Goal: Communication & Community: Answer question/provide support

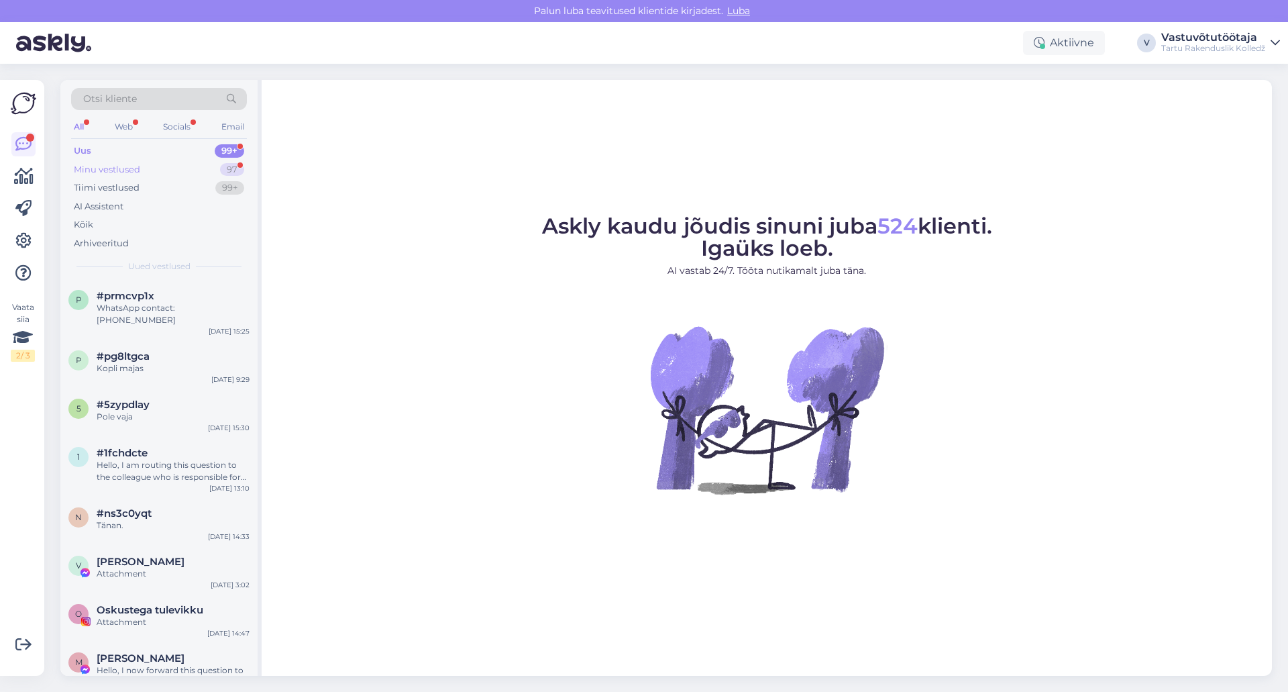
click at [142, 168] on div "Minu vestlused 97" at bounding box center [159, 169] width 176 height 19
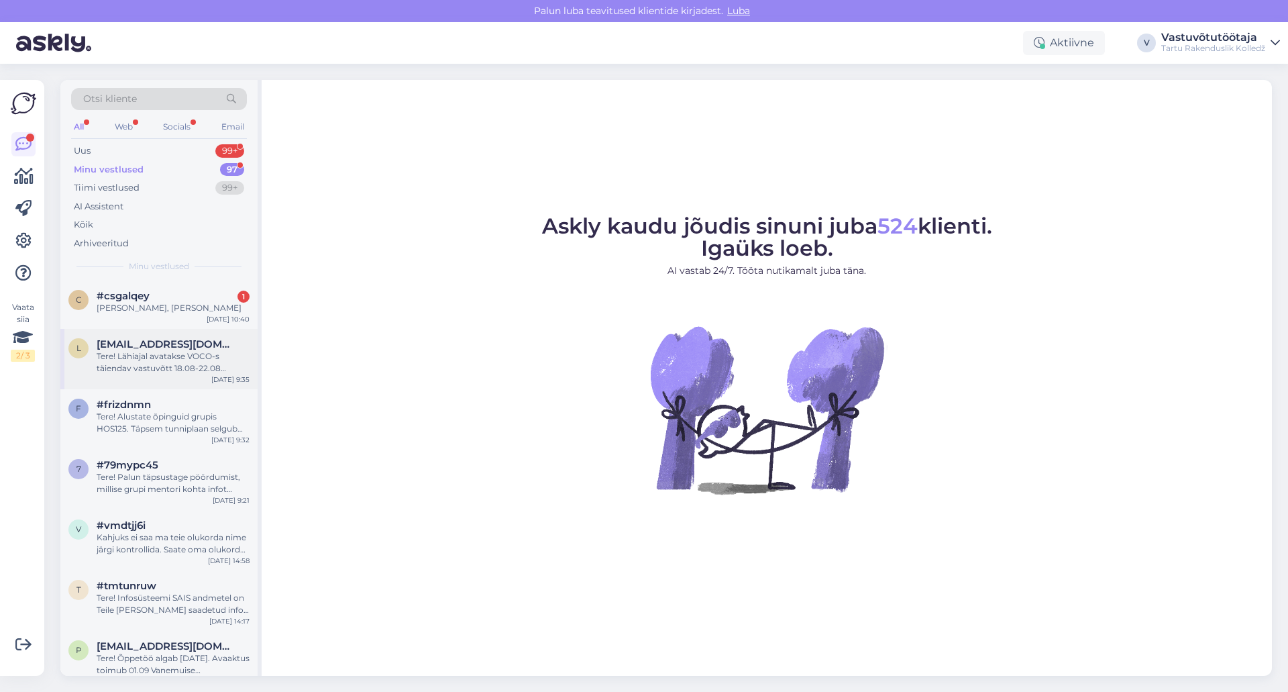
click at [172, 354] on div "Tere! Lähiajal avatakse VOCO-s täiendav vastuvõtt 18.08-22.08 üksikutele kohtad…" at bounding box center [173, 362] width 153 height 24
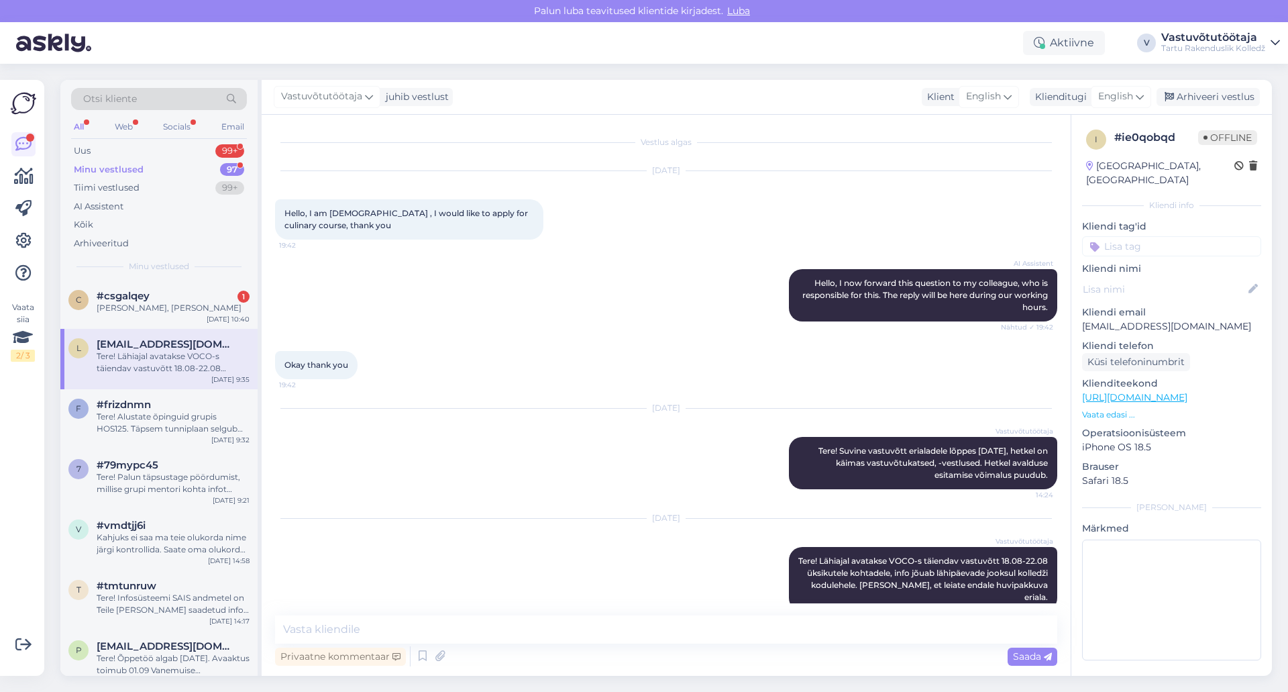
scroll to position [23, 0]
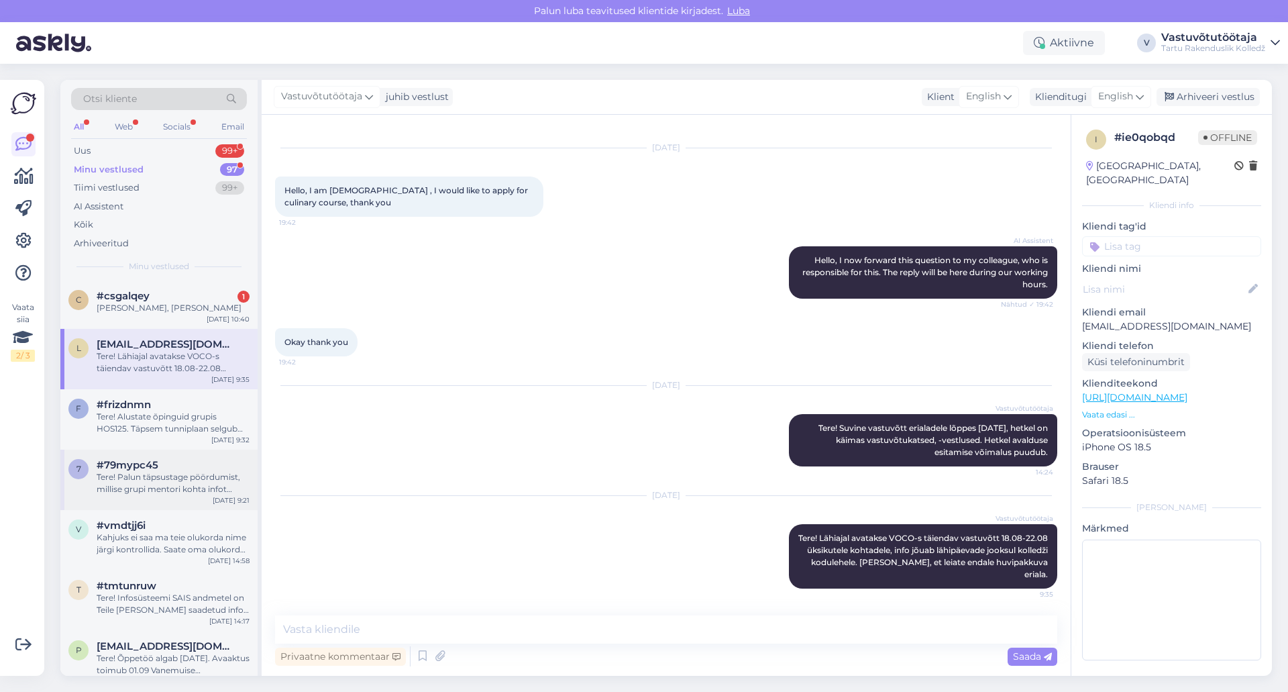
click at [143, 466] on span "#79mypc45" at bounding box center [128, 465] width 62 height 12
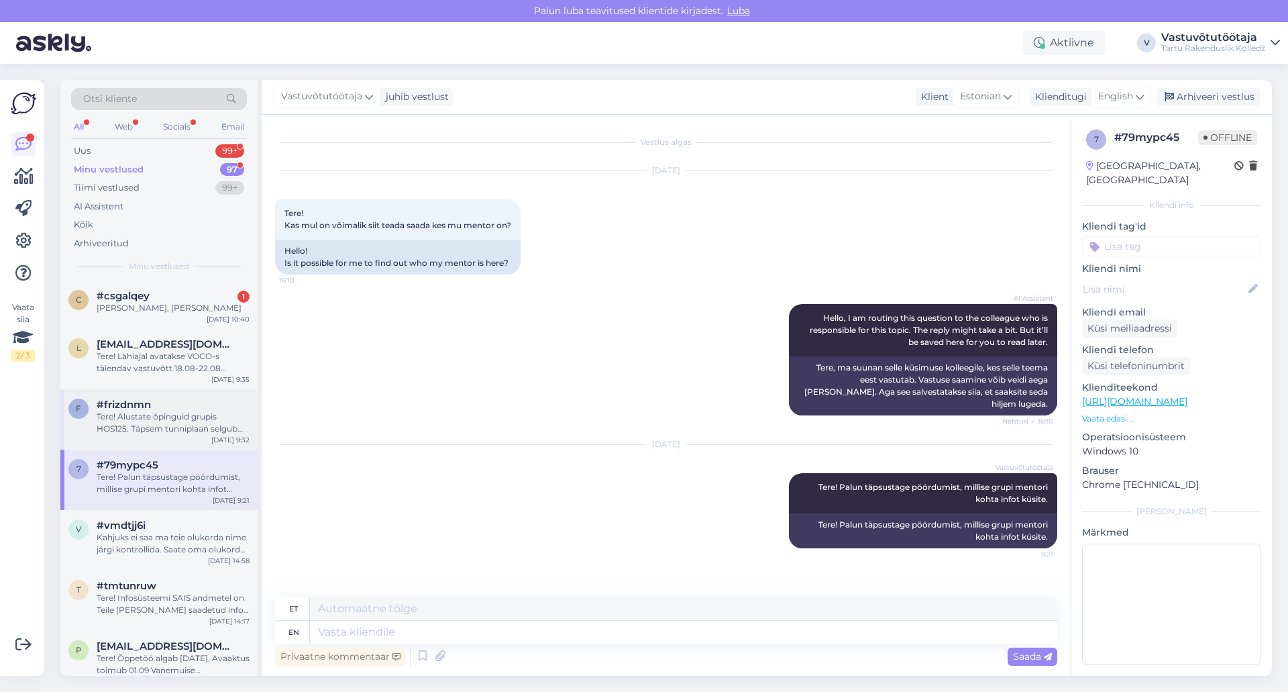
click at [142, 408] on span "#frizdnmn" at bounding box center [124, 405] width 54 height 12
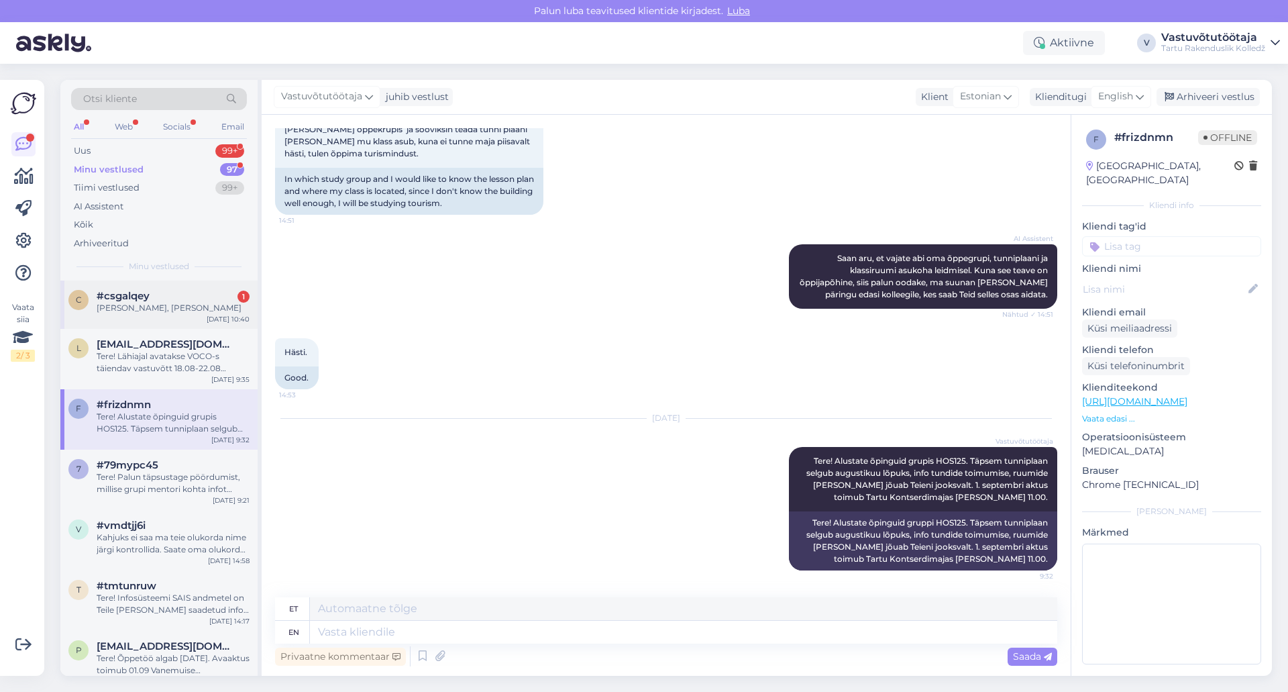
click at [154, 292] on div "#csgalqey 1" at bounding box center [173, 296] width 153 height 12
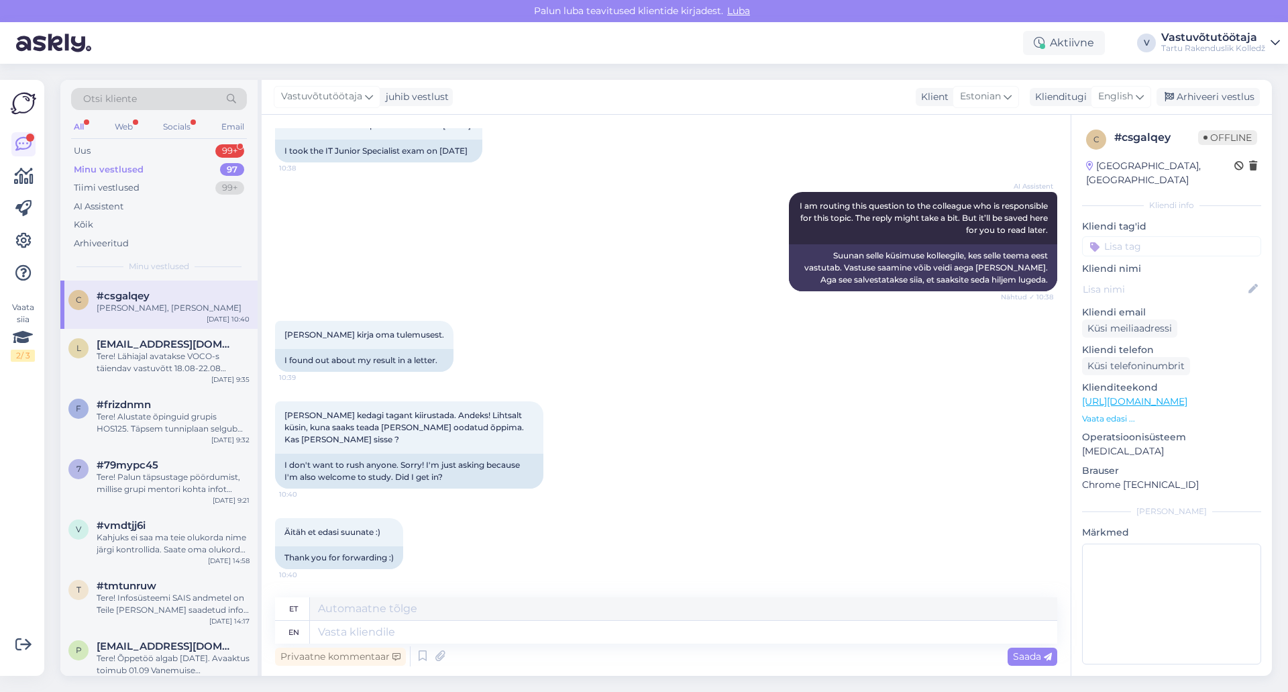
scroll to position [293, 0]
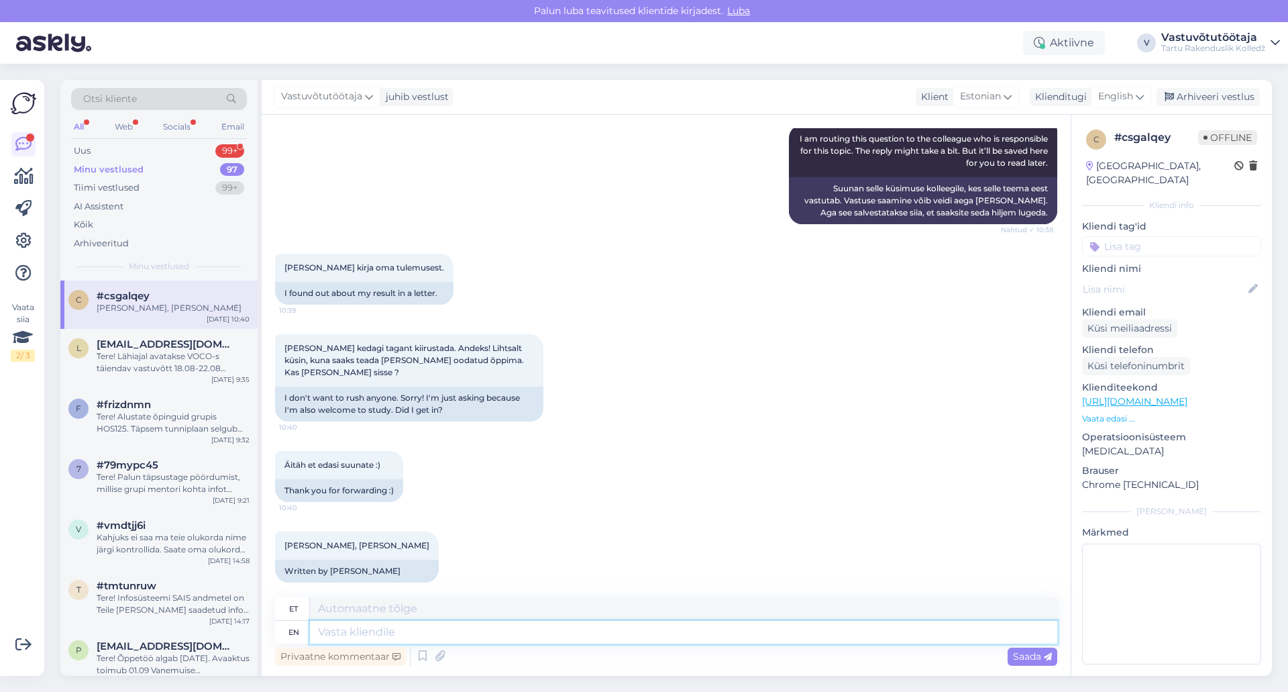
click at [376, 631] on textarea at bounding box center [684, 632] width 748 height 23
type textarea "Tere!"
type textarea "Tere! Sa"
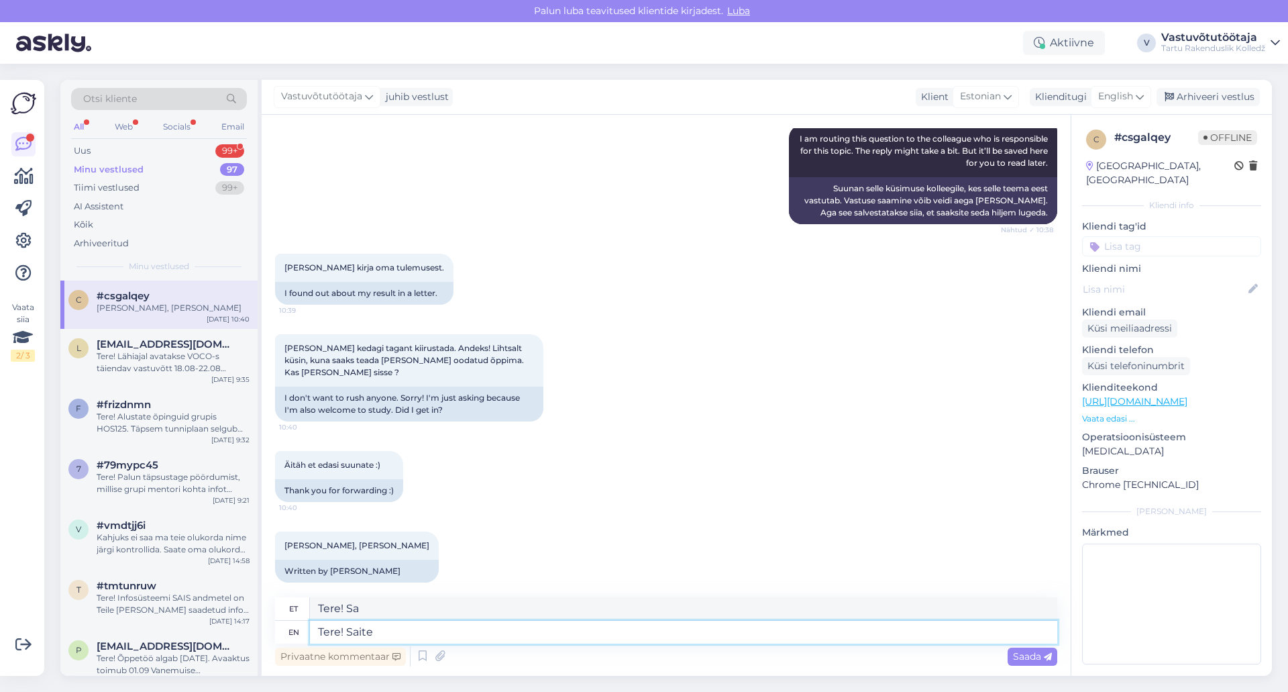
type textarea "Tere! Saite t"
type textarea "Tere! Saite"
type textarea "Tere! Saite teate, e"
type textarea "Tere! Tervitused,"
type textarea "Tere! Saite teate, et"
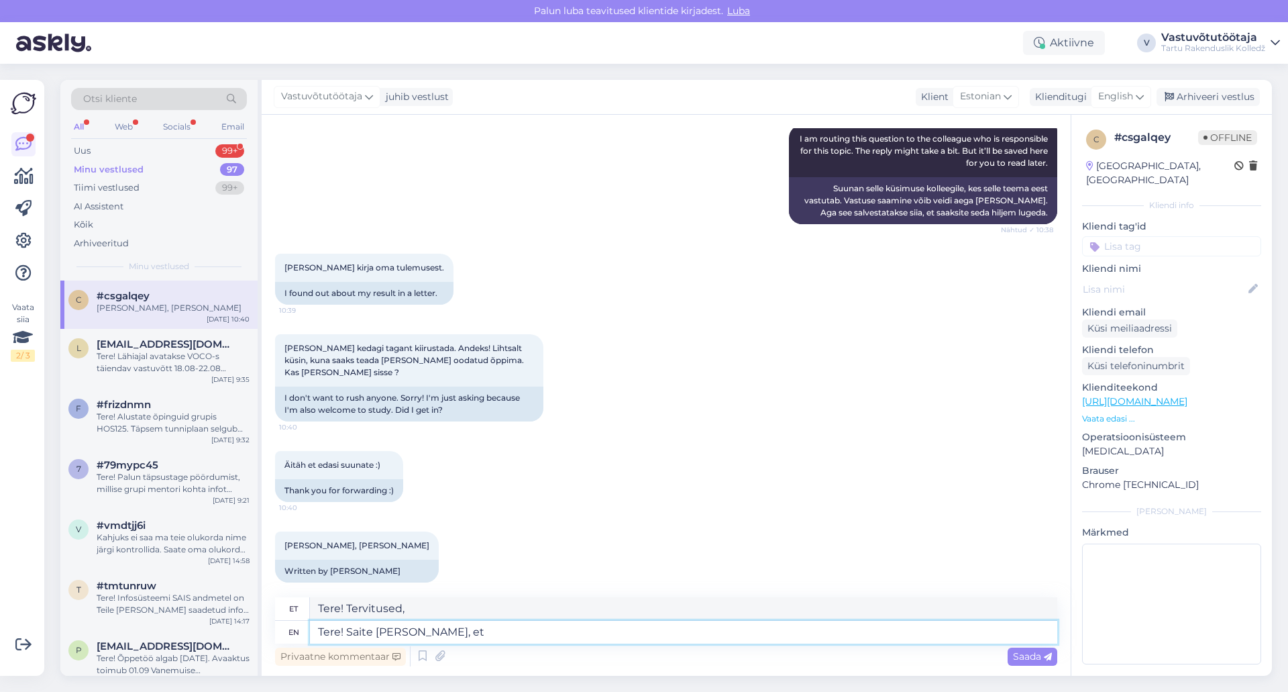
type textarea "Tere! Oota seda ja"
type textarea "Tere! Saite teate, et olete"
type textarea "Tere! Kuule ja ole"
type textarea "Tere! Saite teate, et olete oodatud me"
type textarea "Tere! Saite teate, et olete oodatud"
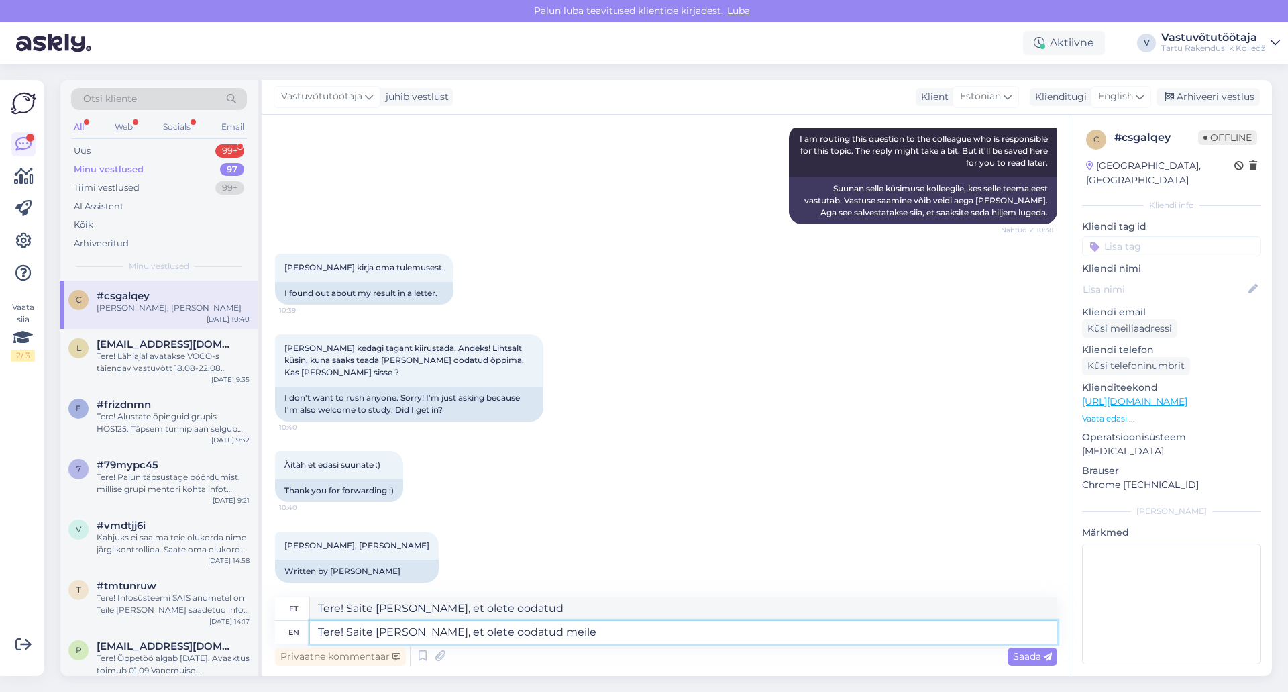
type textarea "Tere! Saite teate, et olete oodatud meile"
type textarea "Tere! Saite teate, et olete oodatud meie"
type textarea "Tere! Saite teate, et olete oodatud meie kolledžisse"
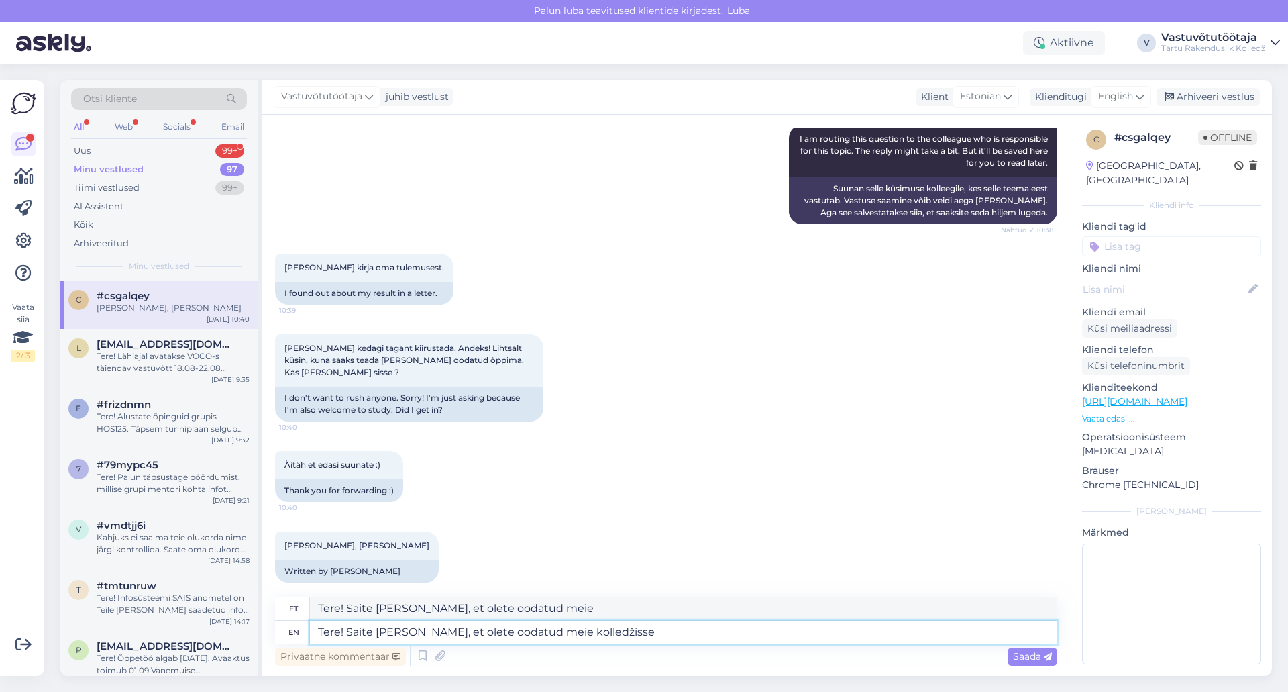
type textarea "Tere! Saite teate, et olete oodatud meie kolledžisse"
type textarea "Tere! Saite teate, et olete oodatud meie kolledžisse õppima"
click at [657, 639] on textarea "Tere! Saite teate, et olete oodatud meie kolledžisse õppima" at bounding box center [684, 632] width 748 height 23
paste textarea "CNC metallilõikepingi operaator"
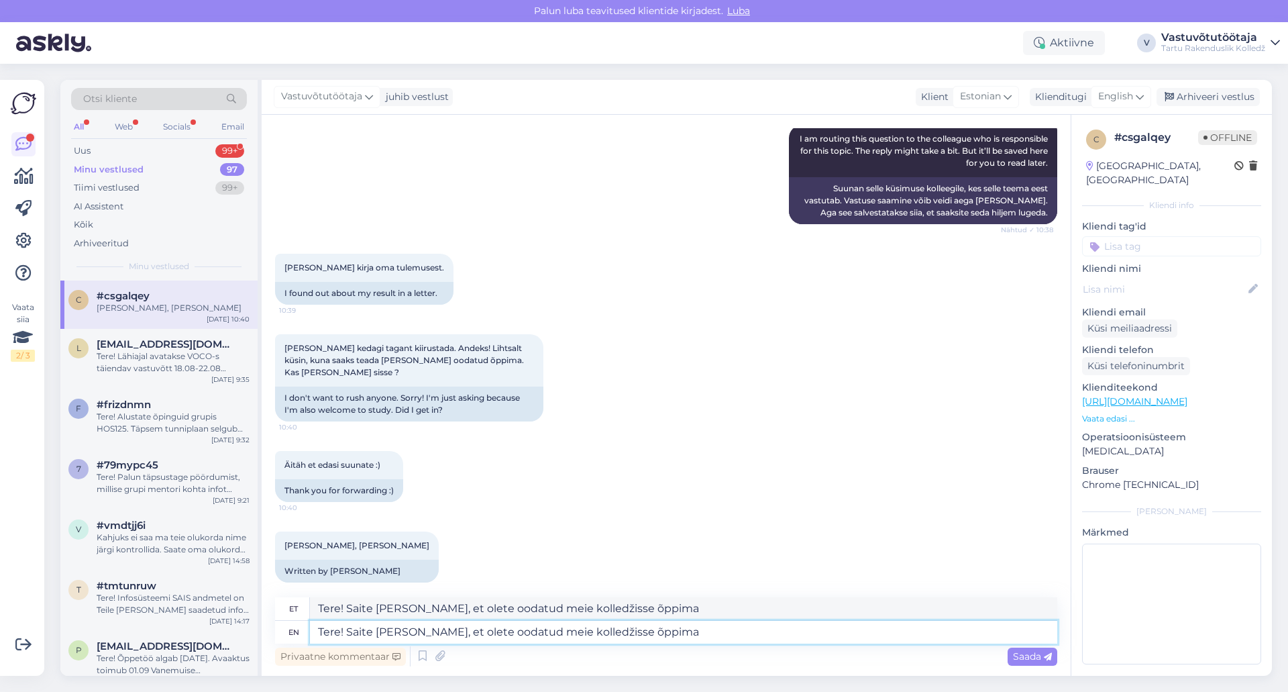
type textarea "Tere! Saite teate, et olete oodatud meie kolledžisse õppima CNC metallilõikepin…"
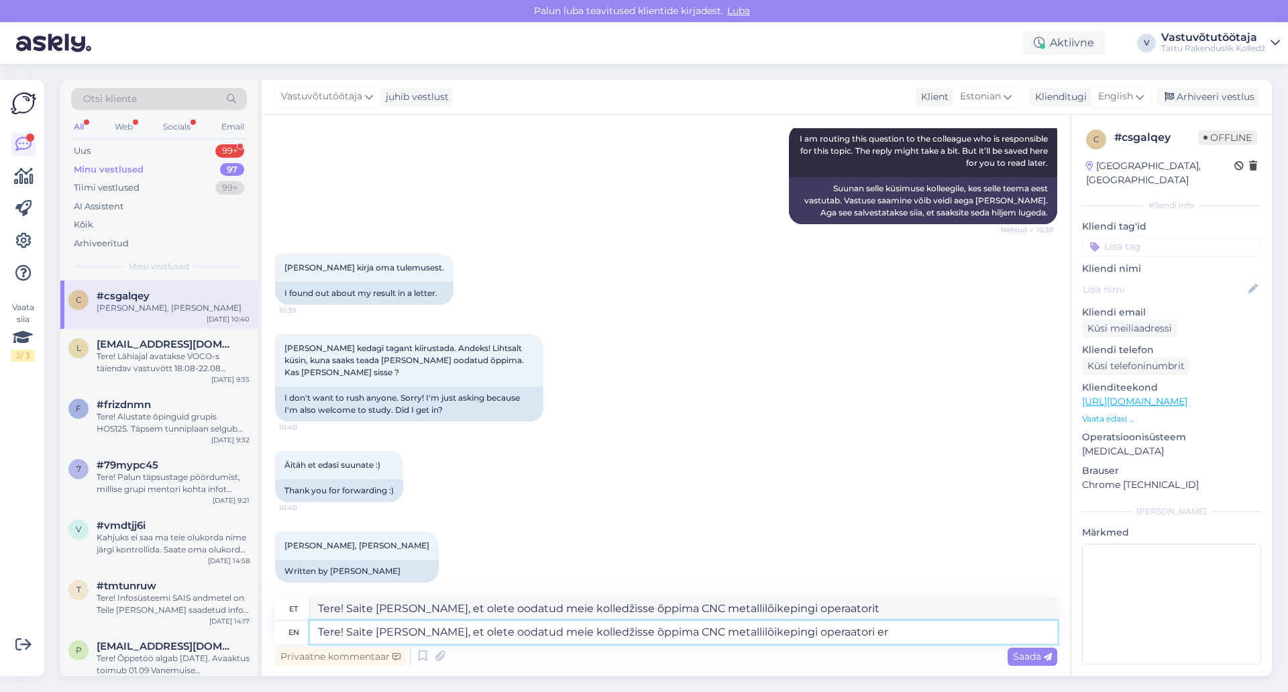
type textarea "Tere! Saite teate, et olete oodatud meie kolledžisse õppima CNC metallilõikepin…"
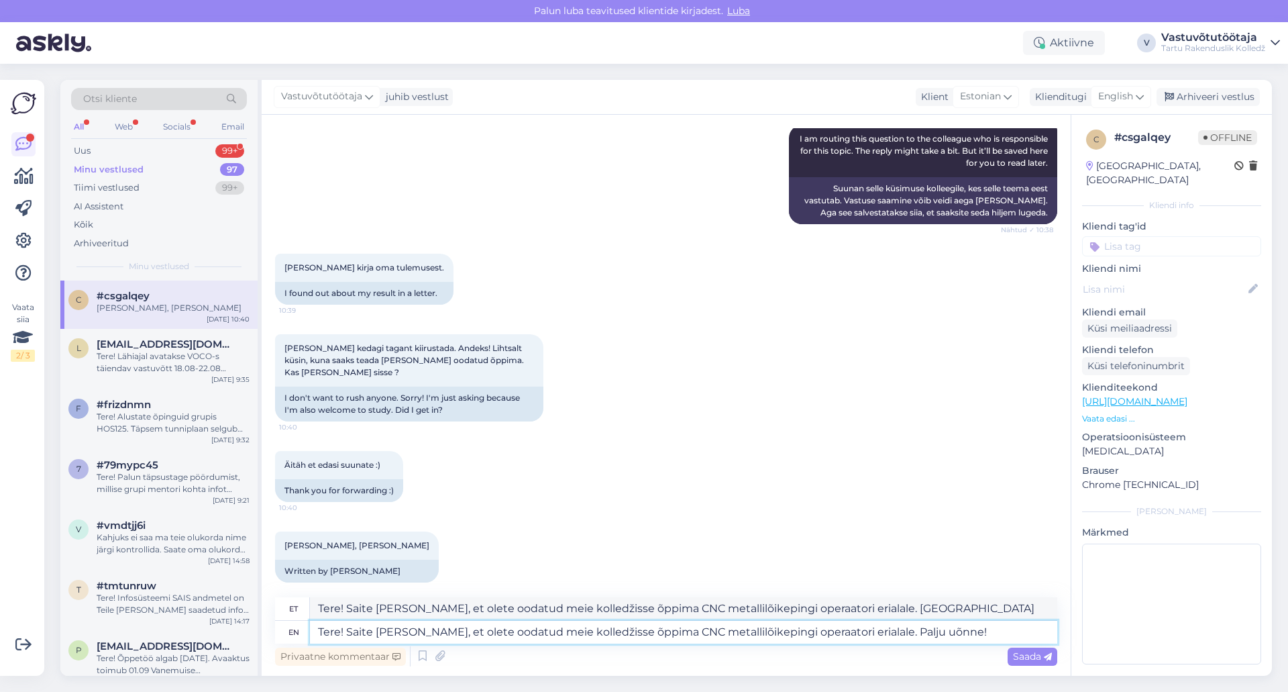
type textarea "Tere! Saite teate, et olete oodatud meie kolledžisse õppima CNC metallilõikepin…"
click at [894, 636] on textarea "Tere! Saite teate, et olete oodatud meie kolledžisse õppima CNC metallilõikepin…" at bounding box center [684, 632] width 748 height 23
click at [893, 635] on textarea "Tere! Saite teate, et olete oodatud meie kolledžisse õppima CNC metallilõikepin…" at bounding box center [684, 632] width 748 height 23
type textarea "Tere! Saite teate, et olete oodatud meie kolledžisse õppima CNC metallilõikepin…"
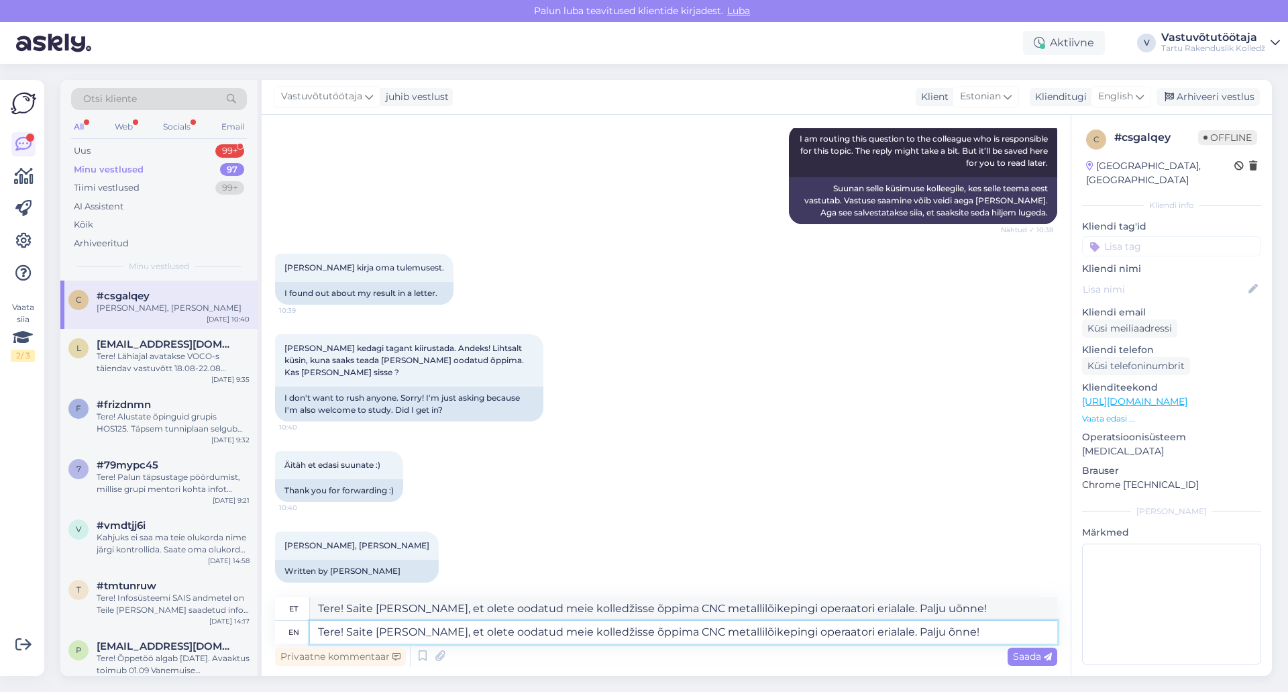
type textarea "Tere! Saite teate, et olete oodatud meie kolledžisse õppima CNC metallilõikepin…"
click at [956, 634] on textarea "Tere! Saite teate, et olete oodatud meie kolledžisse õppima CNC metallilõikepin…" at bounding box center [684, 632] width 748 height 23
type textarea "Tere! Saite teate, et olete oodatud meie kolledžisse õppima CNC metallilõikepin…"
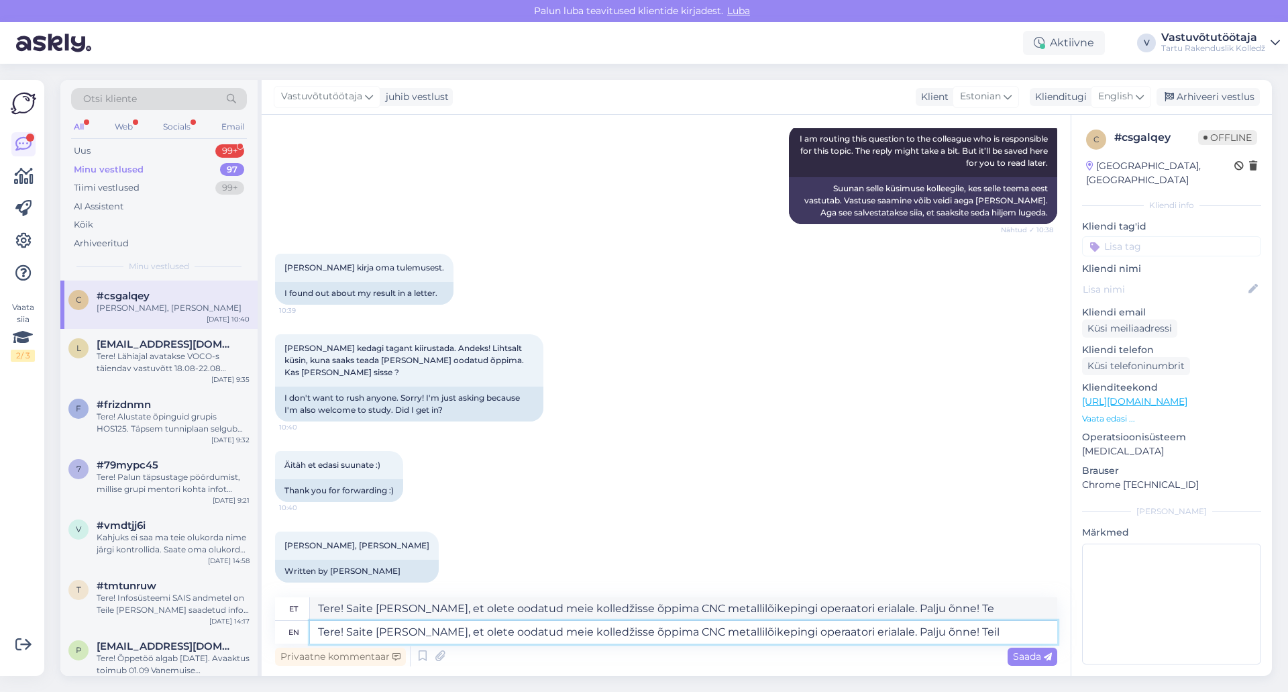
type textarea "Tere! Saite teate, et olete oodatud meie kolledžisse õppima CNC metallilõikepin…"
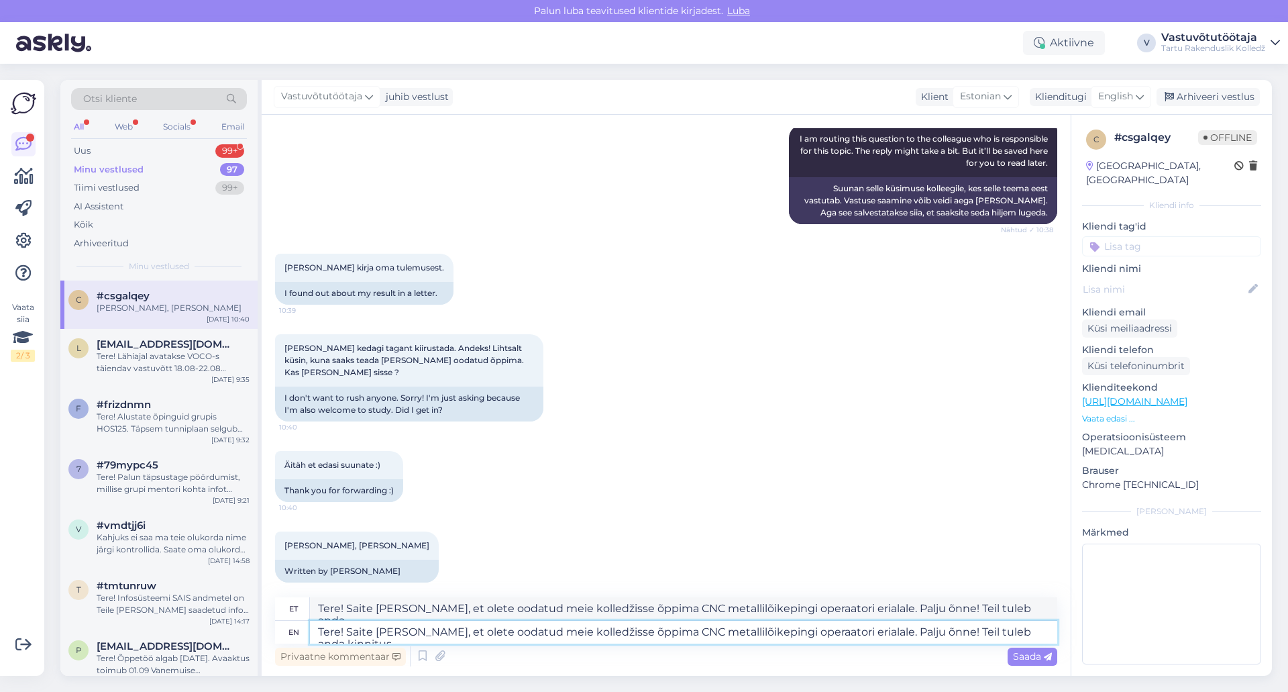
type textarea "Tere! Saite teate, et olete oodatud meie kolledžisse õppima CNC metallilõikepin…"
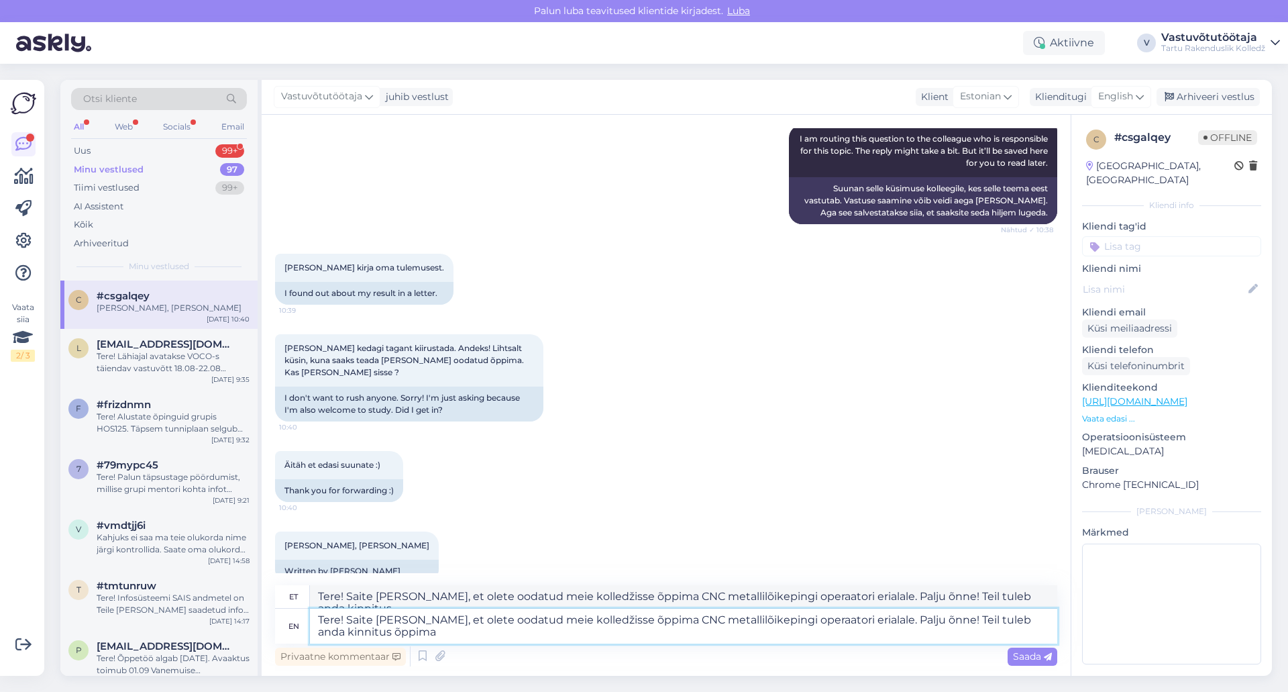
type textarea "Tere! Saite teate, et olete oodatud meie kolledžisse õppima CNC metallilõikepin…"
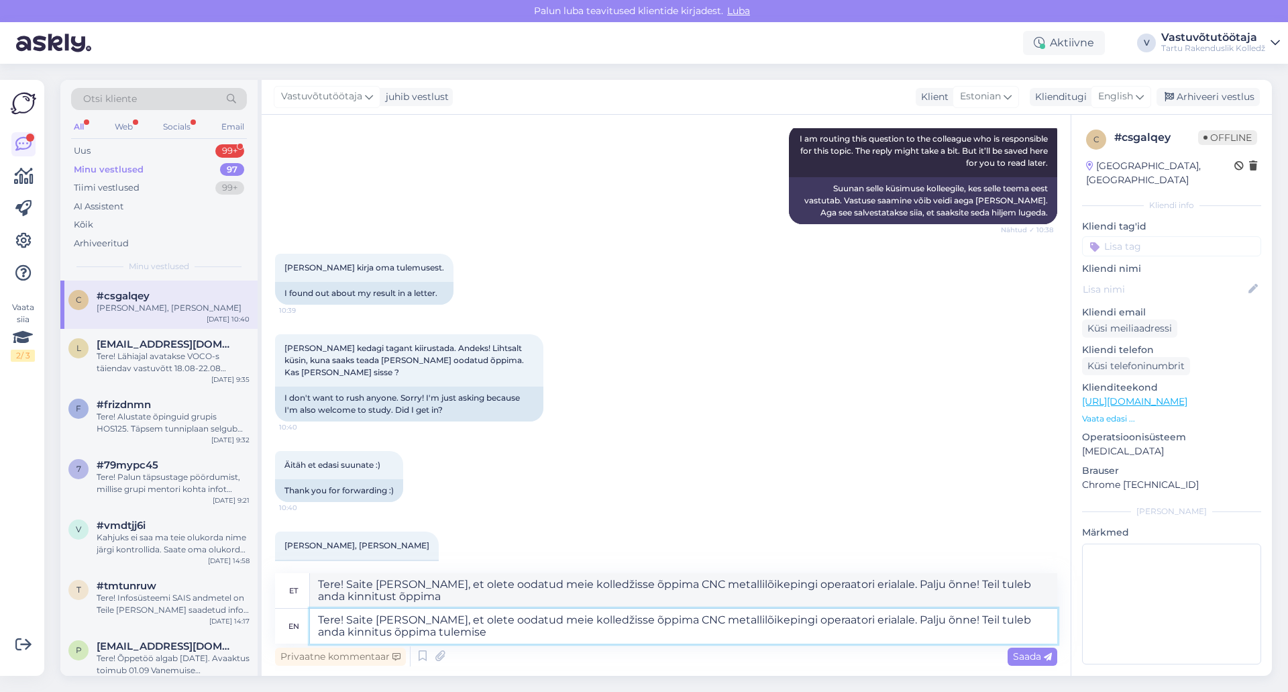
type textarea "Tere! Saite teate, et olete oodatud meie kolledžisse õppima CNC metallilõikepin…"
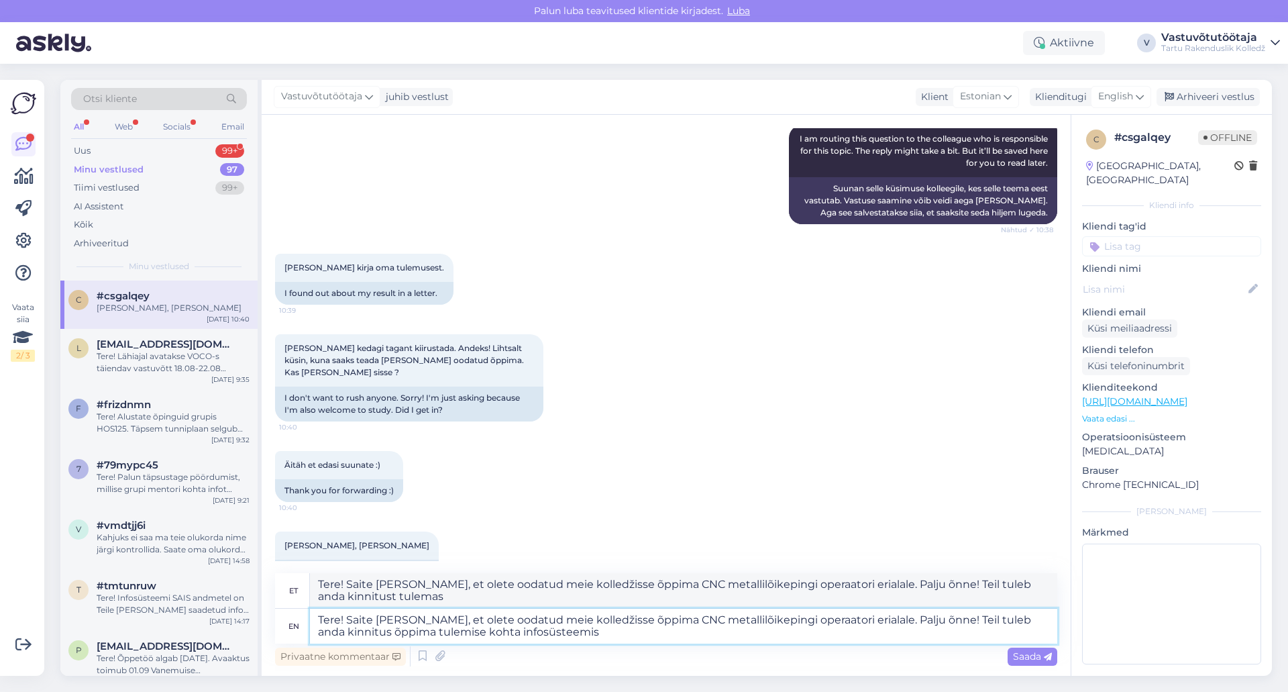
type textarea "Tere! Saite teate, et olete oodatud meie kolledžisse õppima CNC metallilõikepin…"
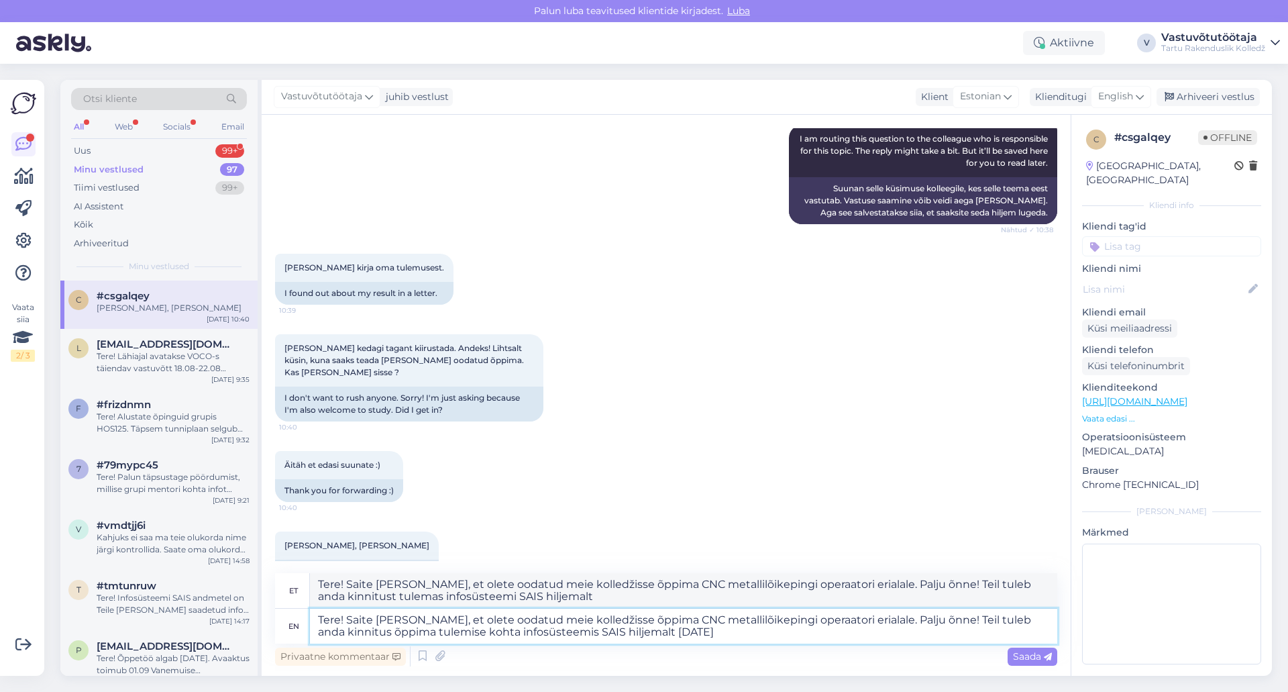
type textarea "Tere! Saite teate, et olete oodatud meie kolledžisse õppima CNC metallilõikepin…"
type textarea "Tere! Saite [PERSON_NAME], et olete oodatud meie kolledžisse õppima CNC metalli…"
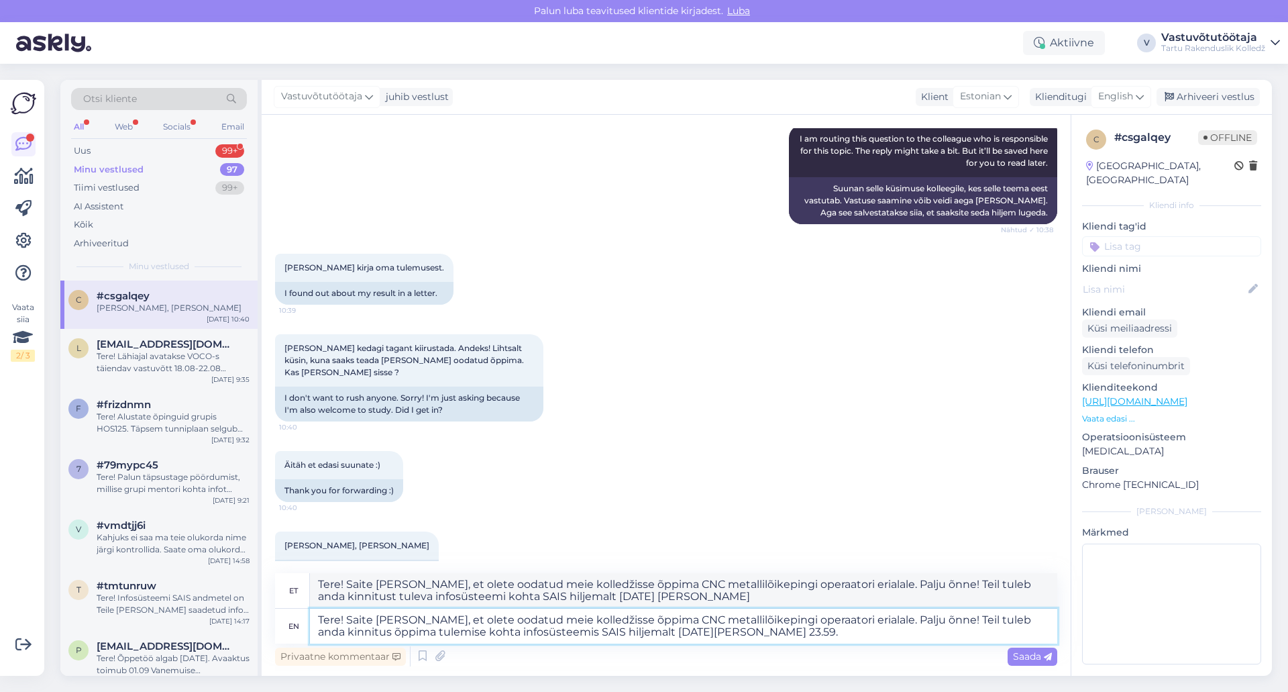
type textarea "Tere! Saite teate, et olete oodatud meie kolledžisse õppima CNC metallilõikepin…"
type textarea "Tere! Saite [PERSON_NAME], et olete oodatud meie kolledžisse õppima CNC metalli…"
click at [758, 631] on textarea "Tere! Saite [PERSON_NAME], et olete oodatud meie kolledžisse õppima CNC metalli…" at bounding box center [684, 626] width 748 height 35
click at [1025, 660] on span "Saada" at bounding box center [1032, 656] width 39 height 12
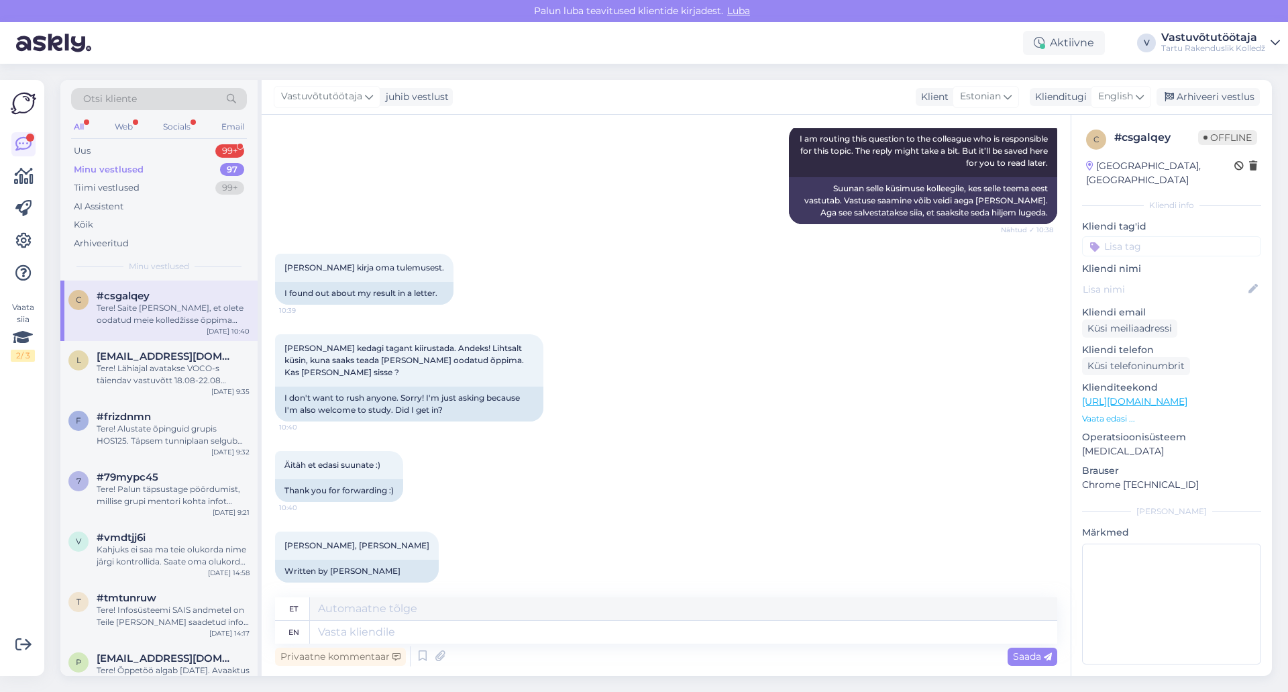
scroll to position [446, 0]
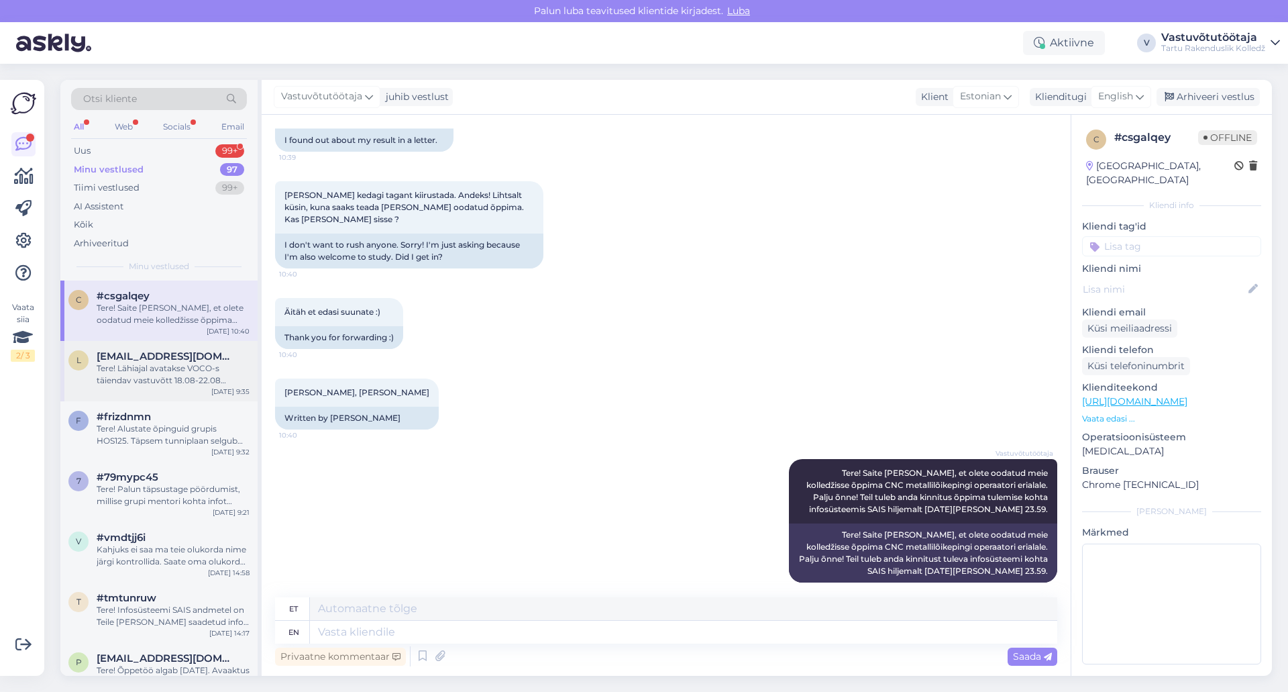
click at [149, 358] on span "[EMAIL_ADDRESS][DOMAIN_NAME]" at bounding box center [167, 356] width 140 height 12
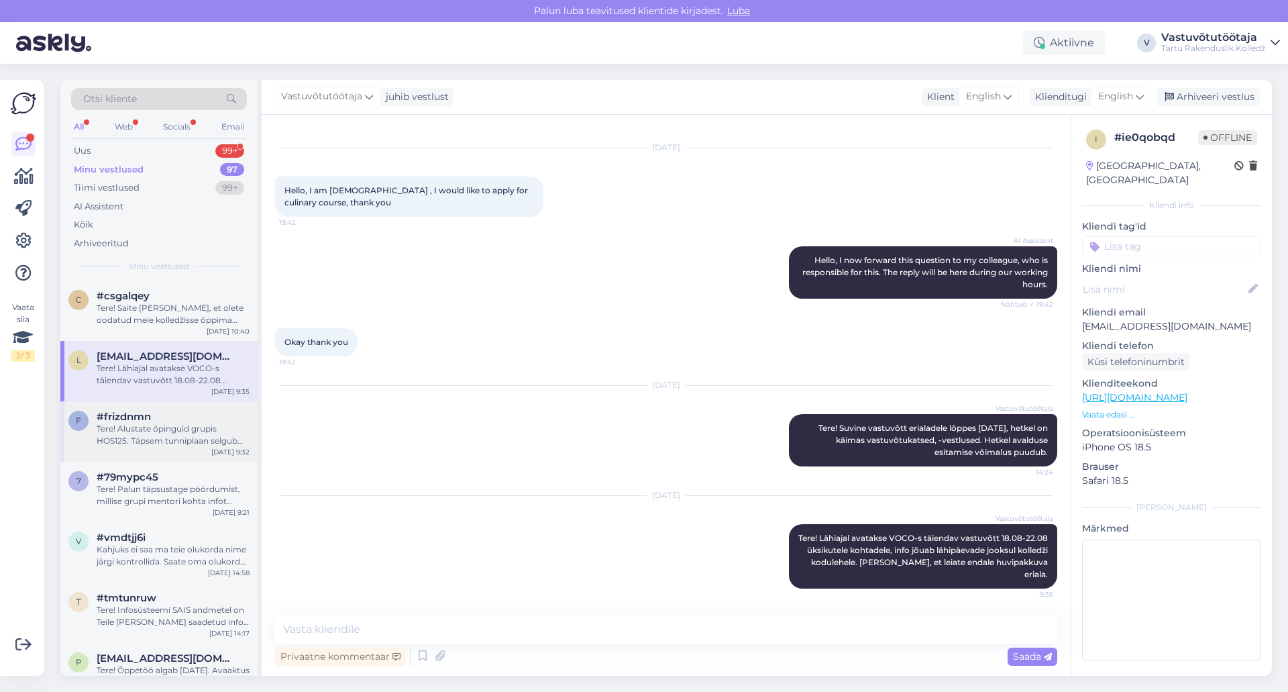
click at [168, 420] on div "#frizdnmn" at bounding box center [173, 417] width 153 height 12
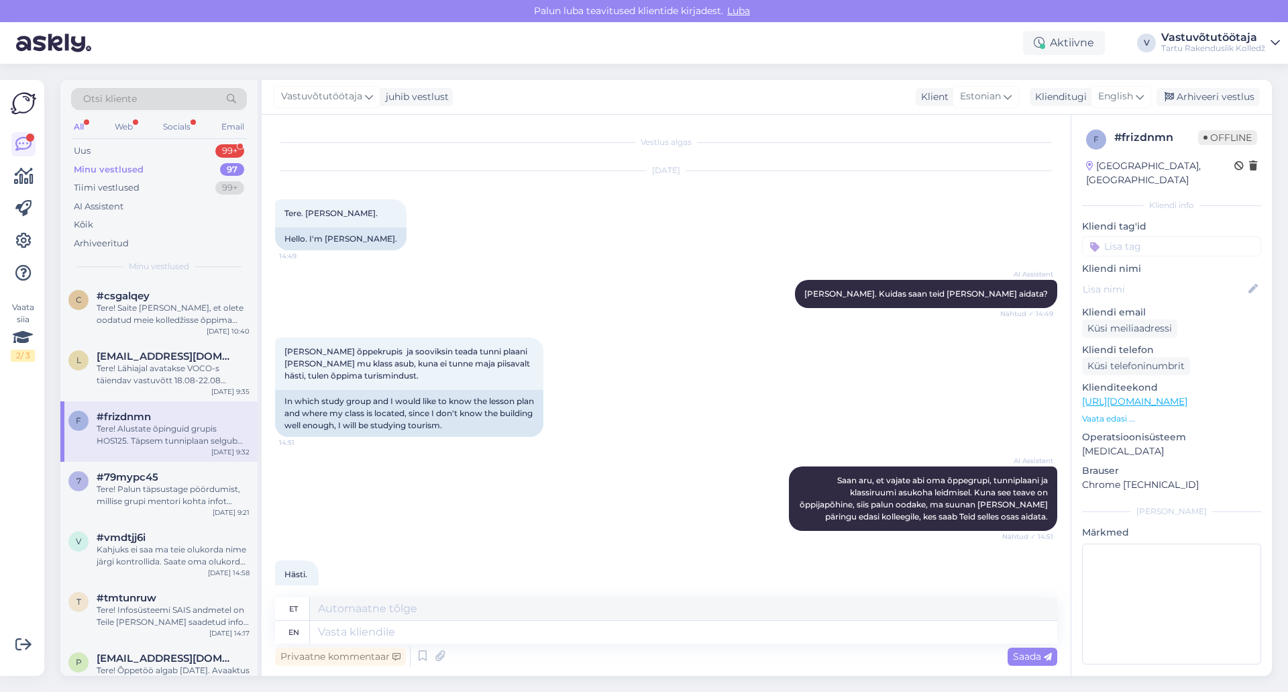
scroll to position [222, 0]
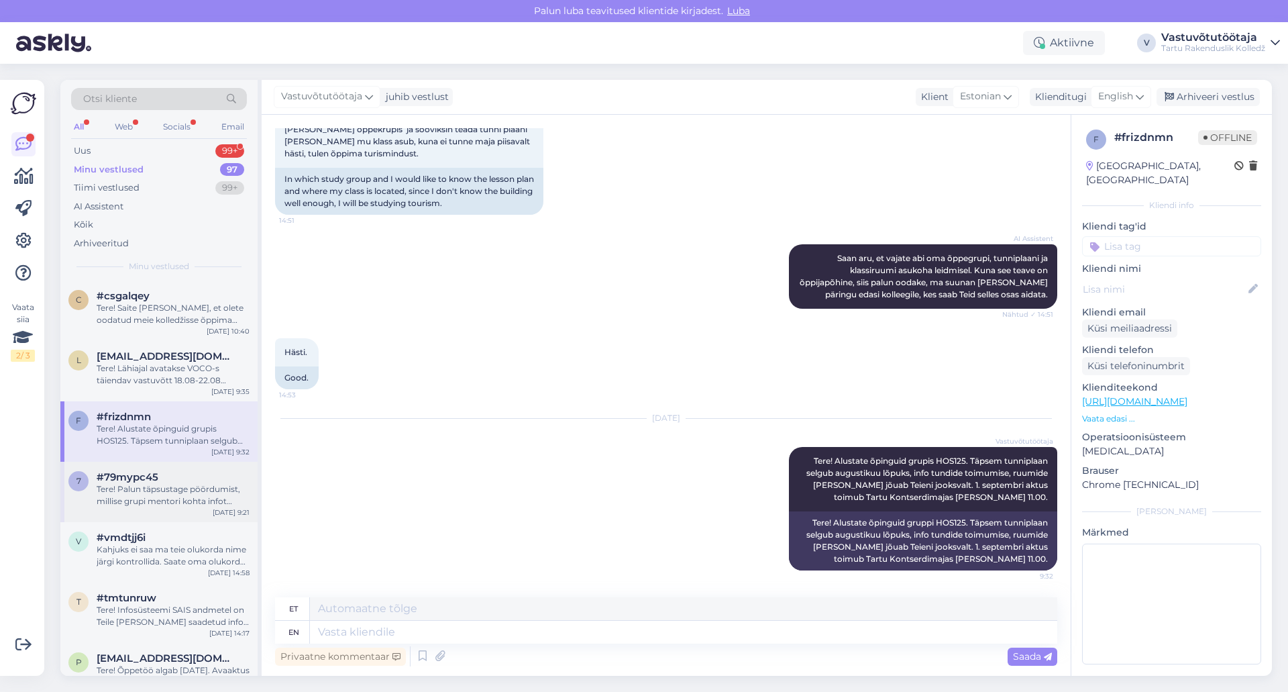
click at [190, 496] on div "Tere! Palun täpsustage pöördumist, millise grupi mentori kohta infot küsite." at bounding box center [173, 495] width 153 height 24
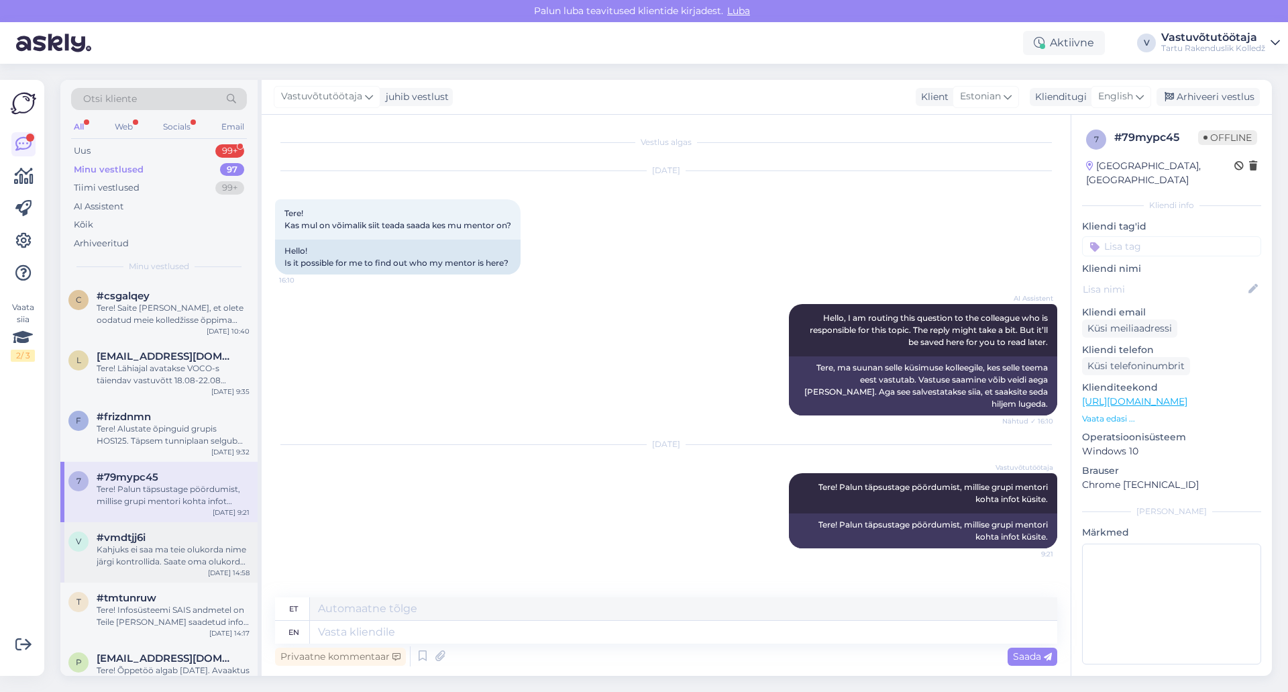
click at [180, 560] on div "Kahjuks ei saa ma teie olukorda nime järgi kontrollida. Saate oma olukorda, kas…" at bounding box center [173, 556] width 153 height 24
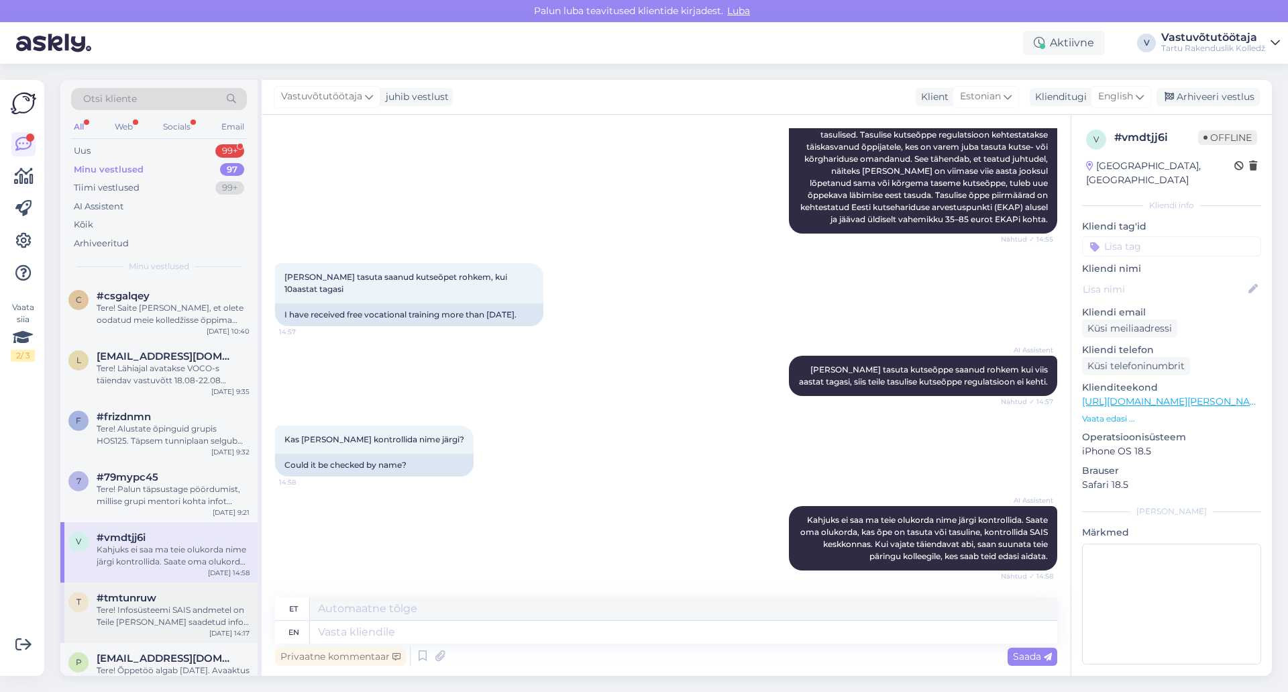
click at [168, 615] on div "Tere! Infosüsteemi SAIS andmetel on Teile [PERSON_NAME] saadetud info, et eripu…" at bounding box center [173, 616] width 153 height 24
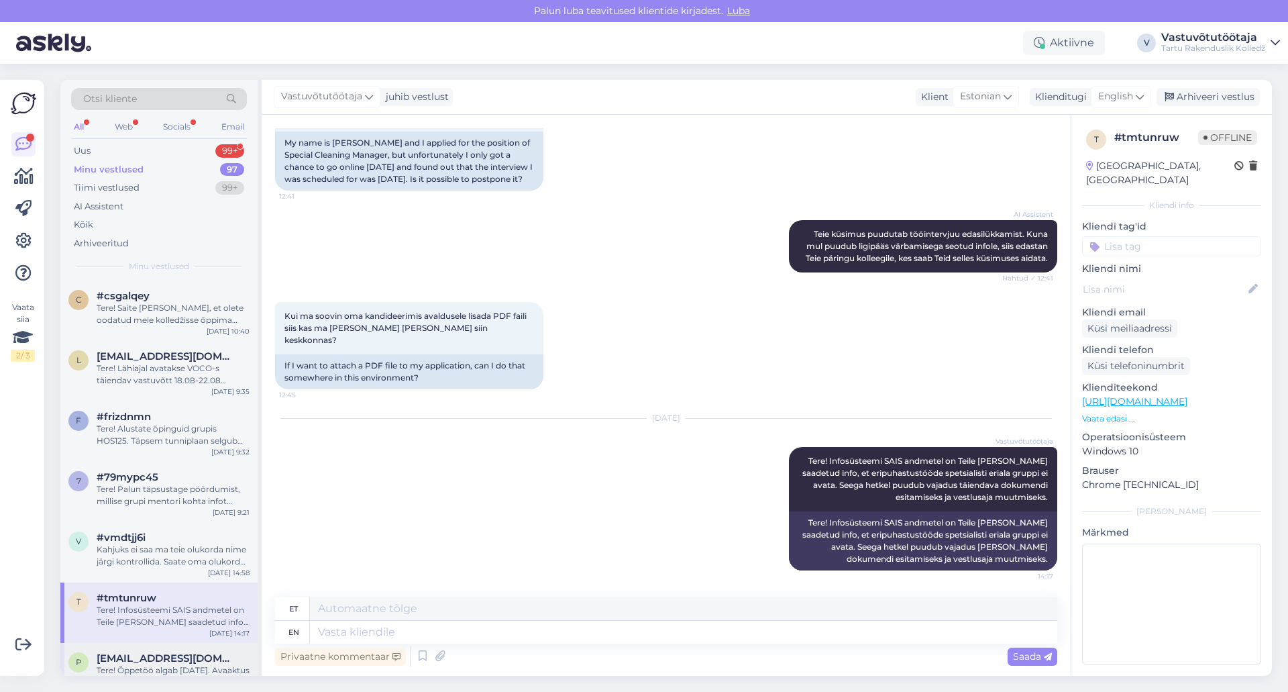
click at [173, 664] on span "[EMAIL_ADDRESS][DOMAIN_NAME]" at bounding box center [167, 658] width 140 height 12
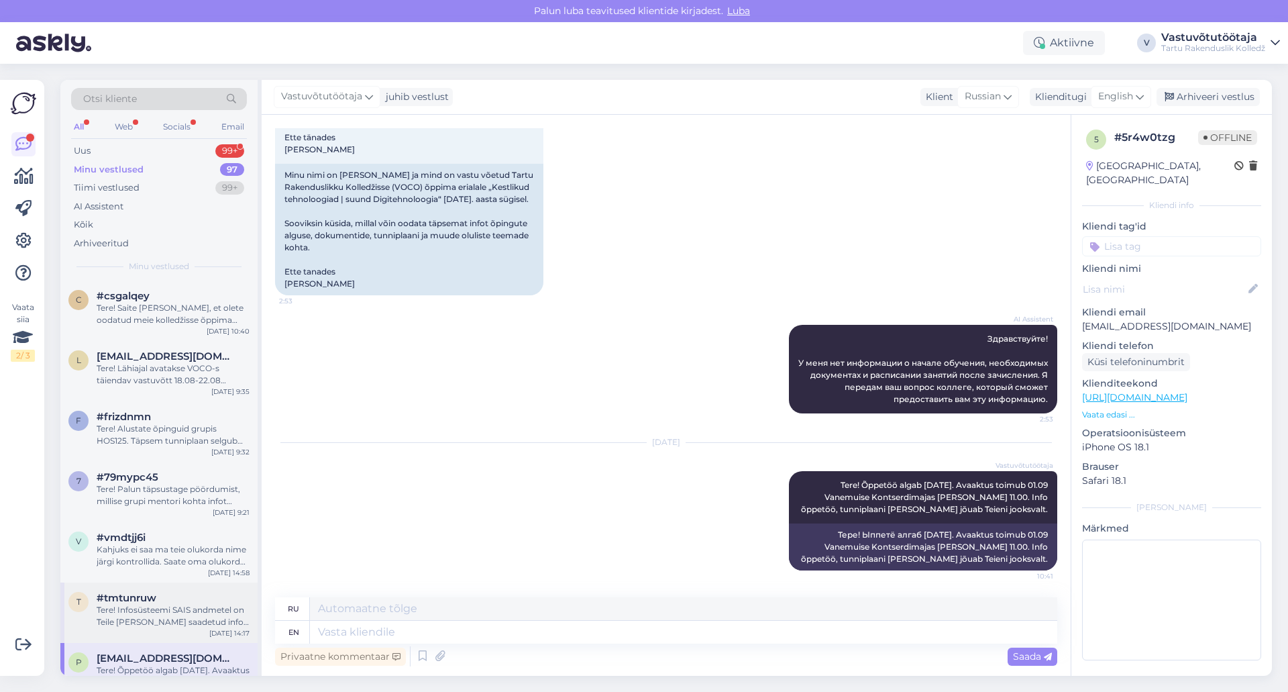
scroll to position [67, 0]
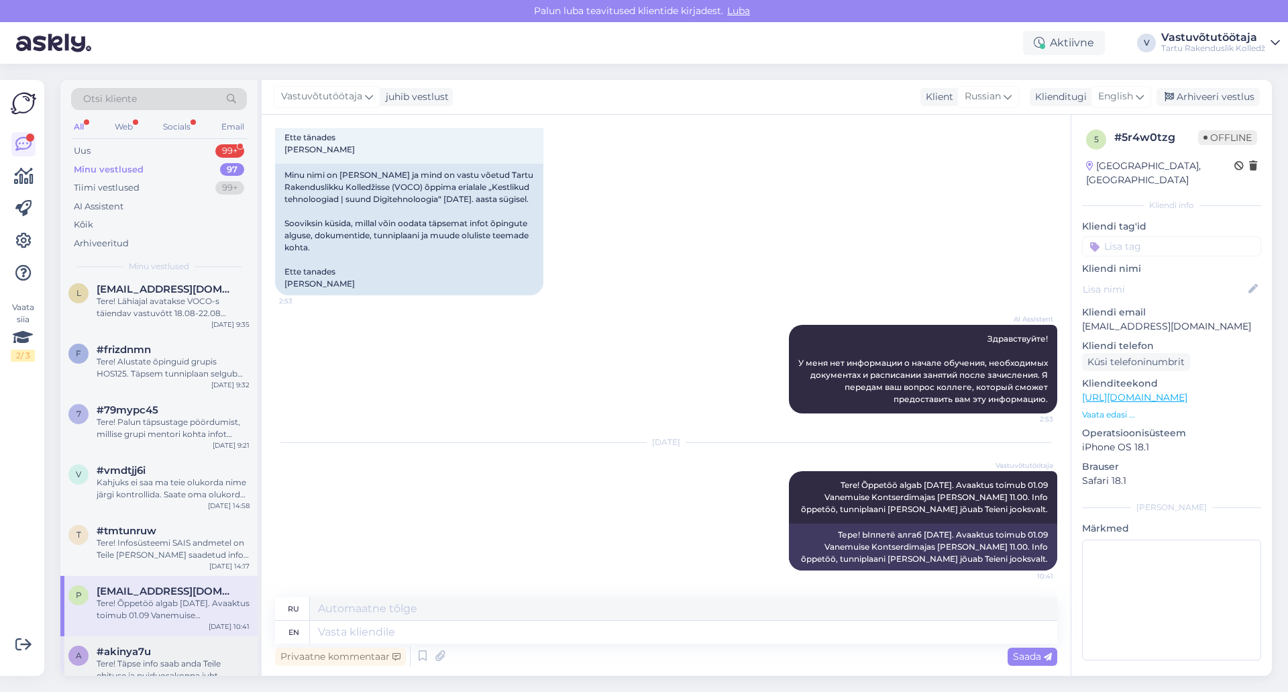
click at [171, 655] on div "#akinya7u" at bounding box center [173, 652] width 153 height 12
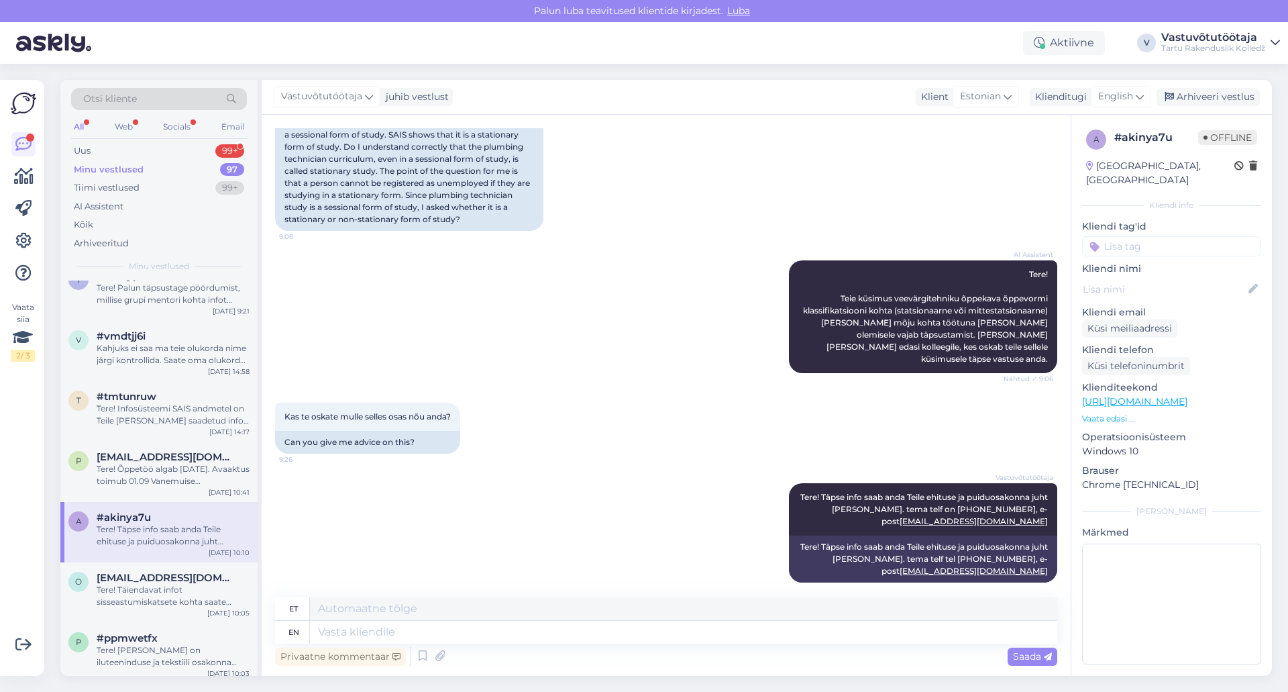
scroll to position [268, 0]
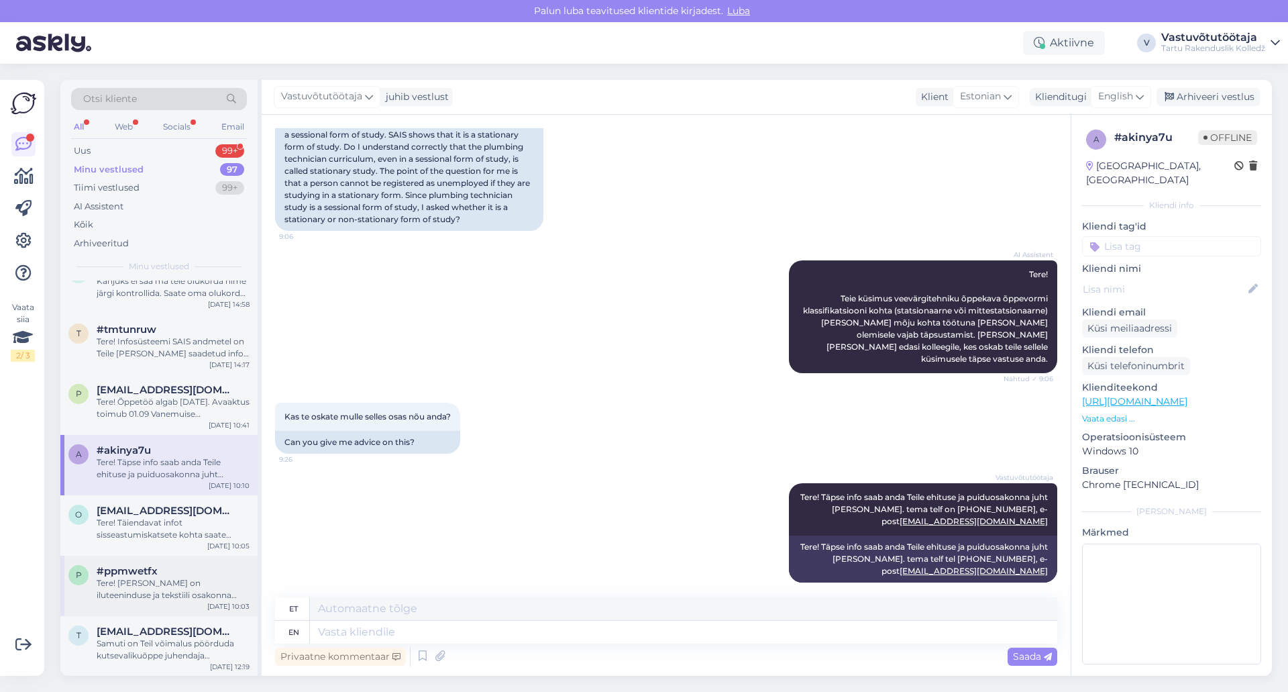
click at [172, 597] on div "Tere! [PERSON_NAME] on iluteeninduse ja tekstiili osakonna juhataja, seega tema…" at bounding box center [173, 589] width 153 height 24
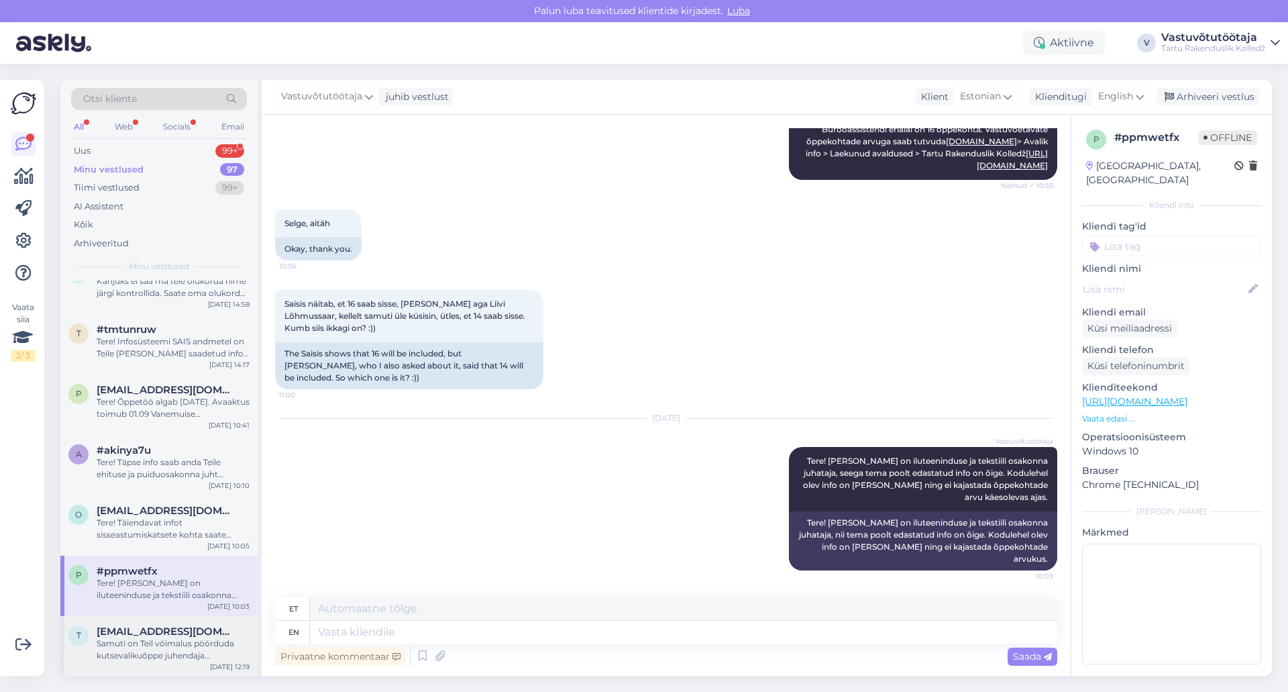
click at [169, 638] on div "Samuti on Teil võimalus pöörduda kutsevalikuõppe juhendaja [PERSON_NAME] [PERSO…" at bounding box center [173, 649] width 153 height 24
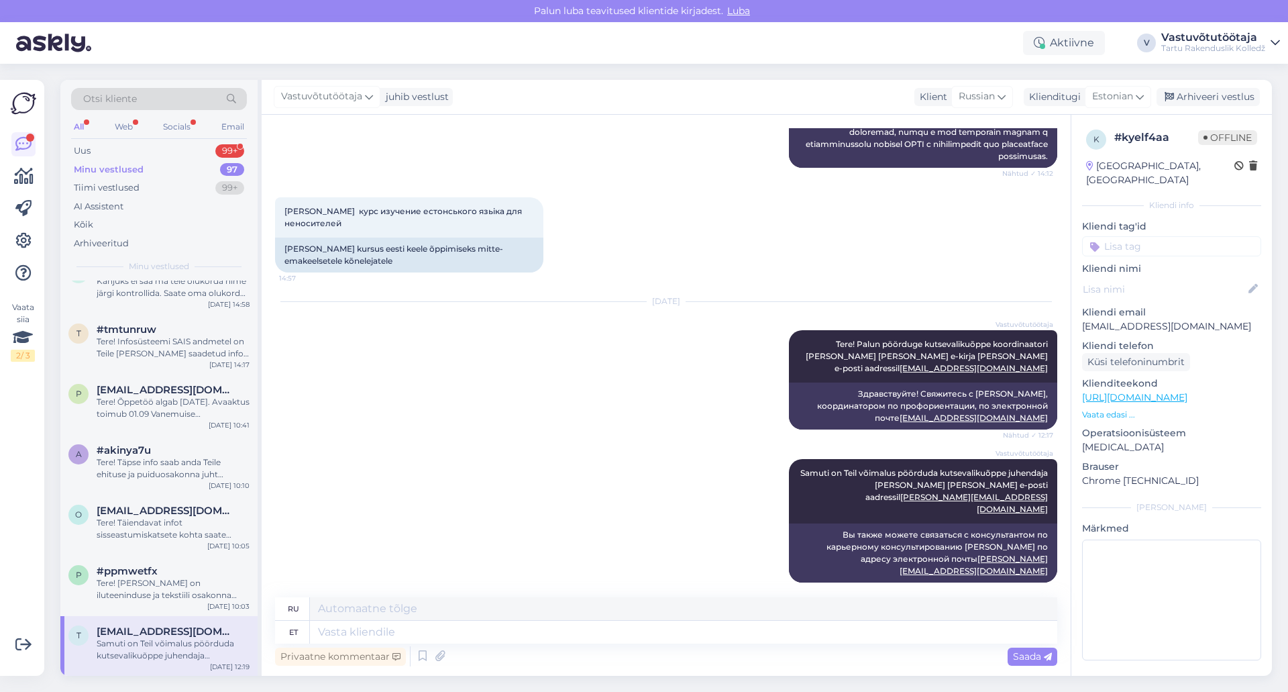
scroll to position [403, 0]
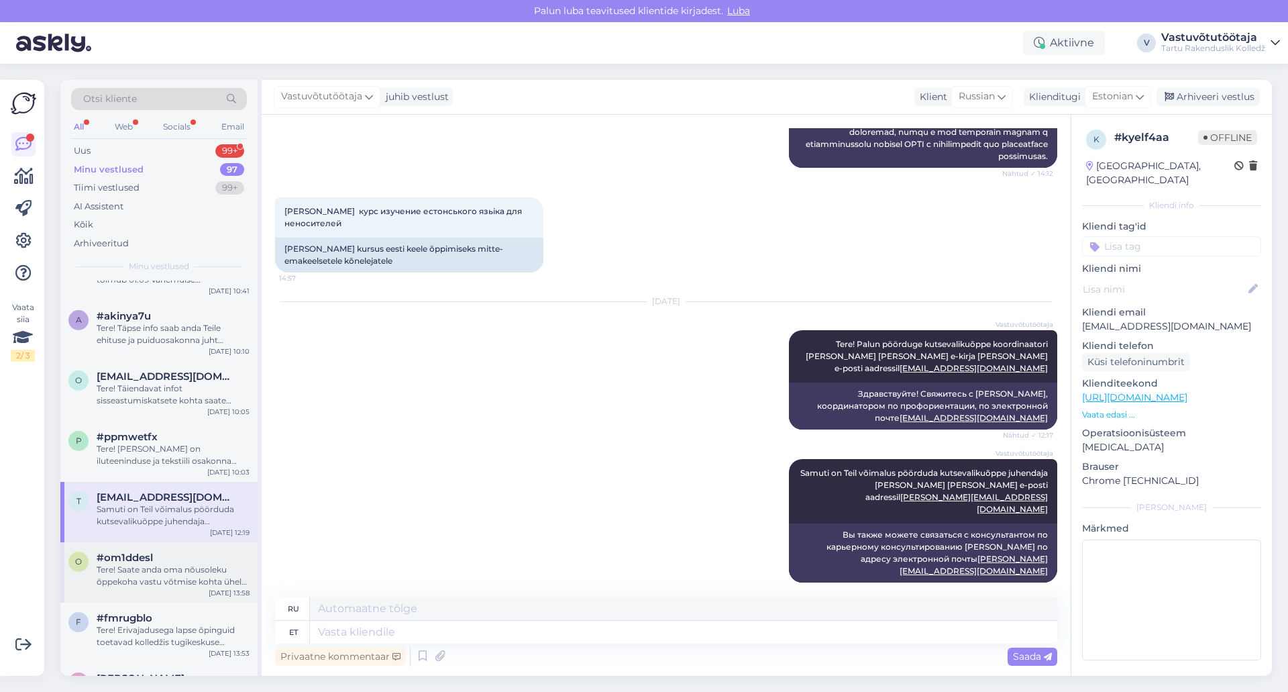
click at [172, 575] on div "Tere! Saate anda oma nõusoleku õppekoha vastu võtmise kohta ühel erialal. Täien…" at bounding box center [173, 576] width 153 height 24
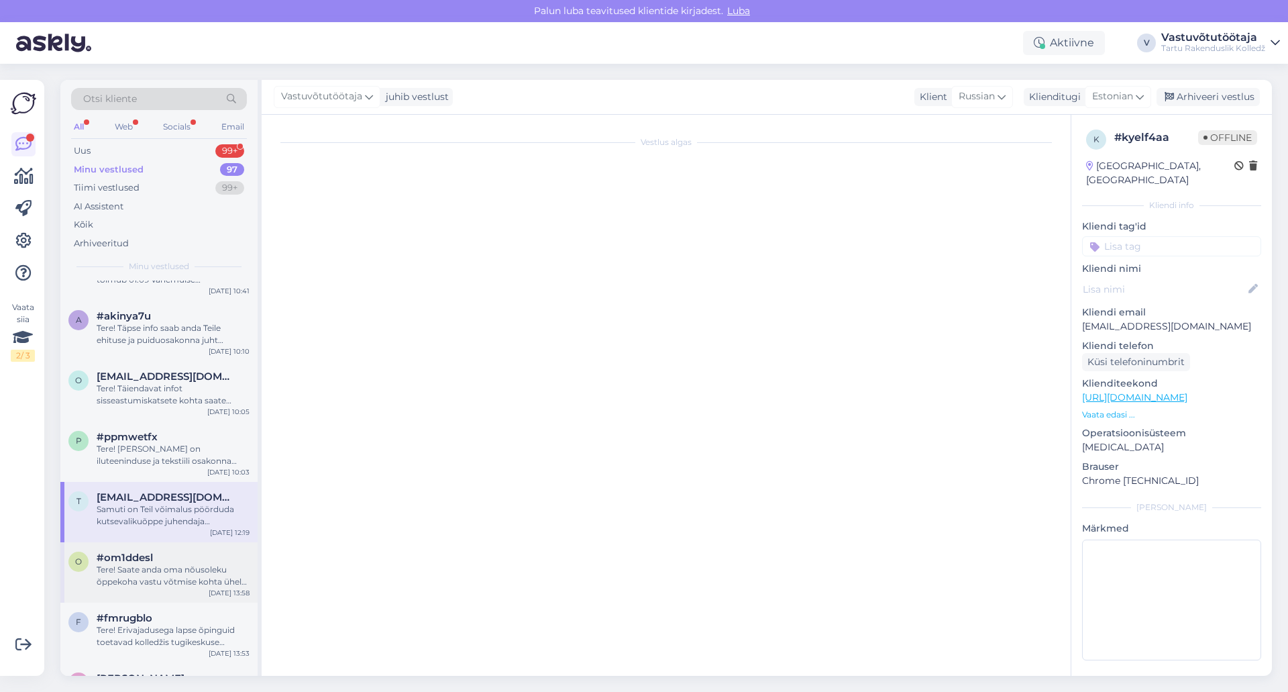
scroll to position [527, 0]
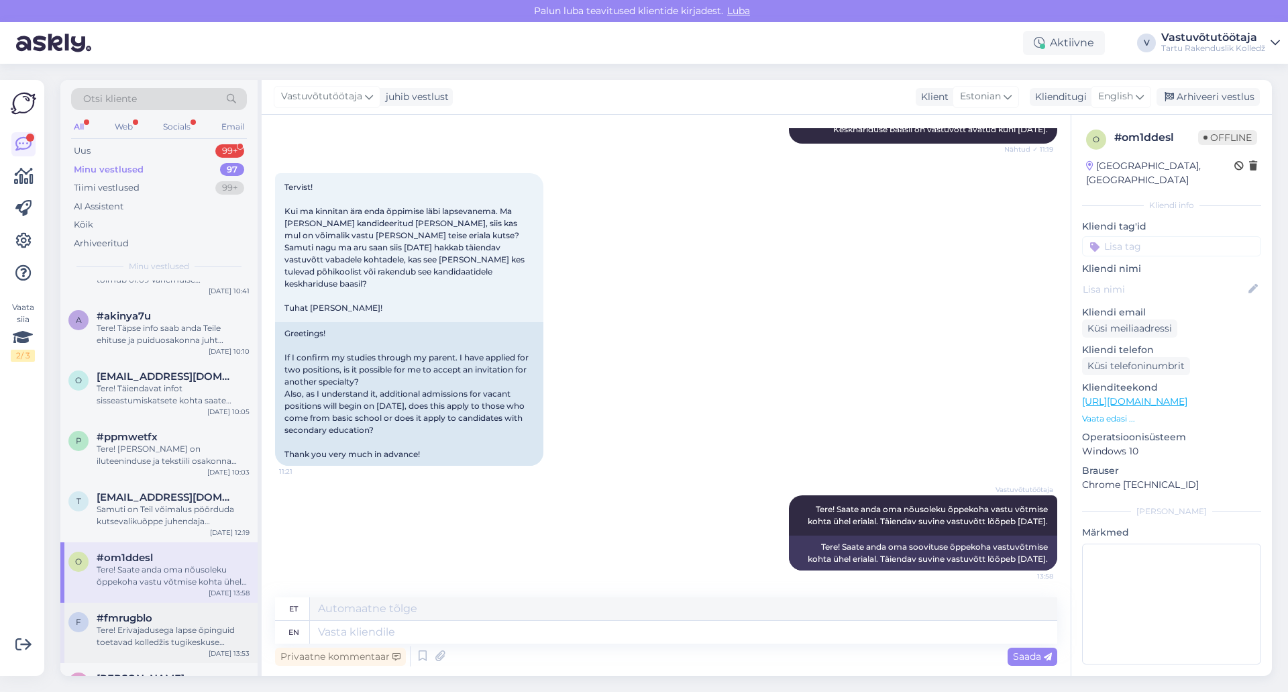
click at [168, 623] on div "#fmrugblo" at bounding box center [173, 618] width 153 height 12
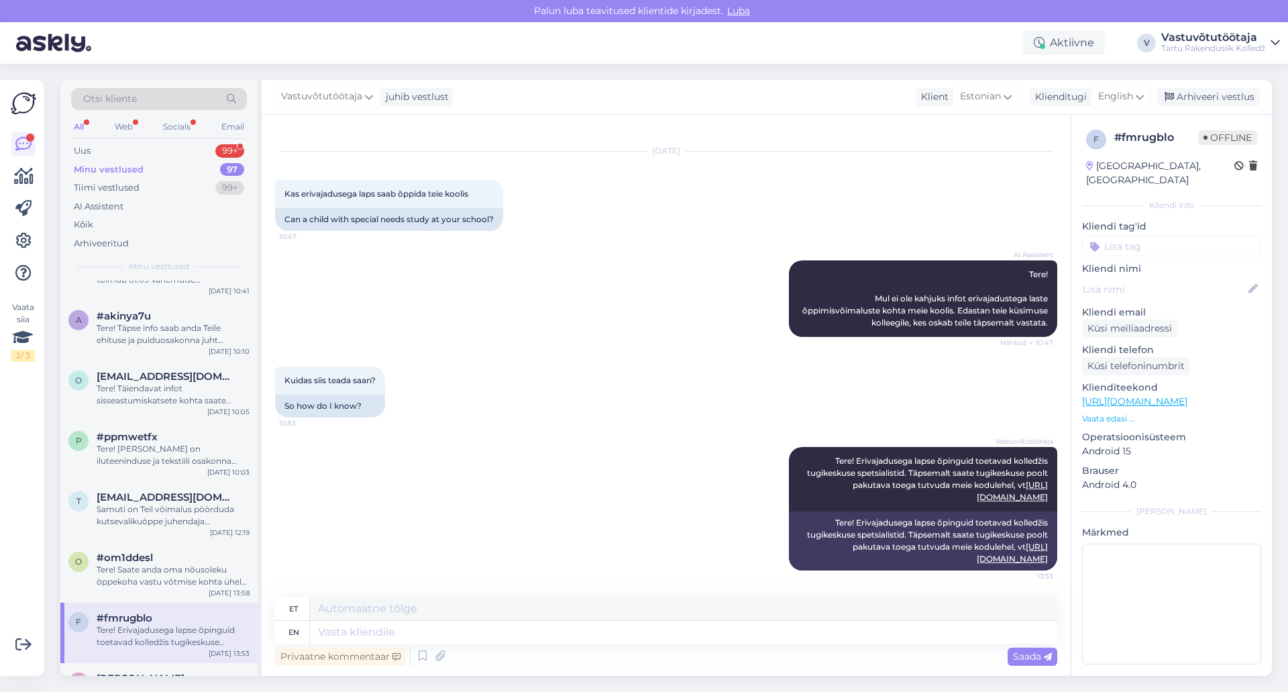
scroll to position [470, 0]
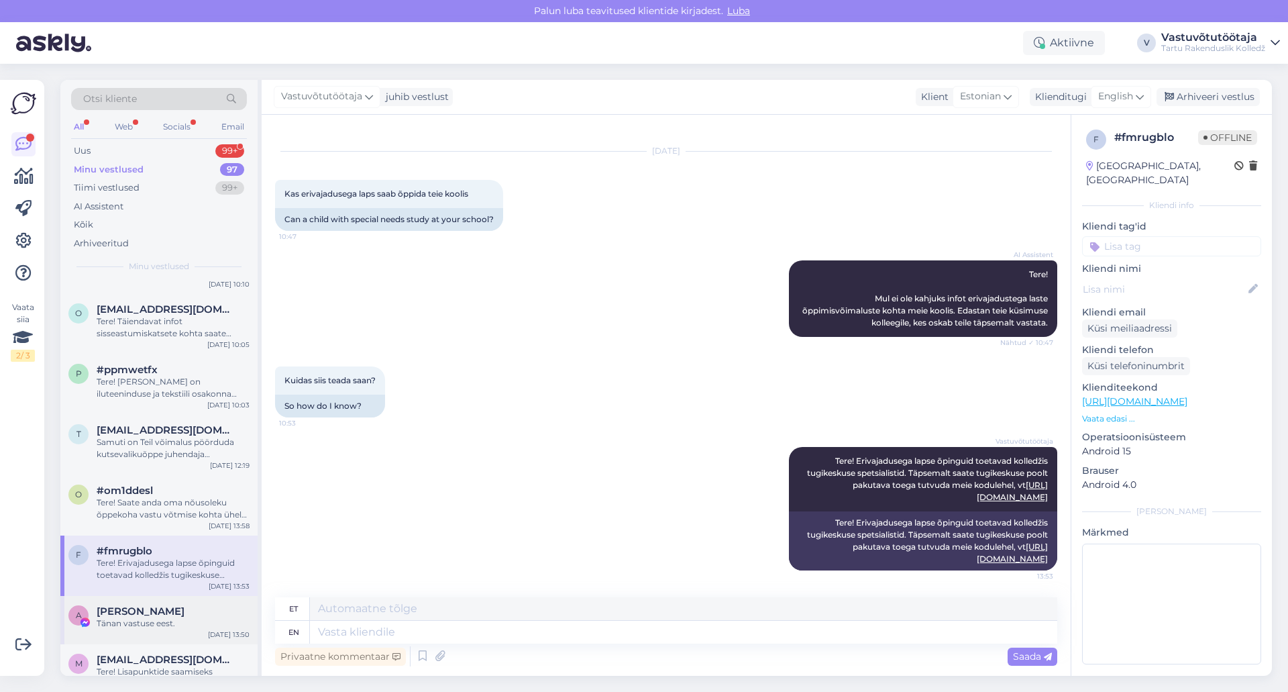
click at [168, 616] on span "[PERSON_NAME]" at bounding box center [141, 611] width 88 height 12
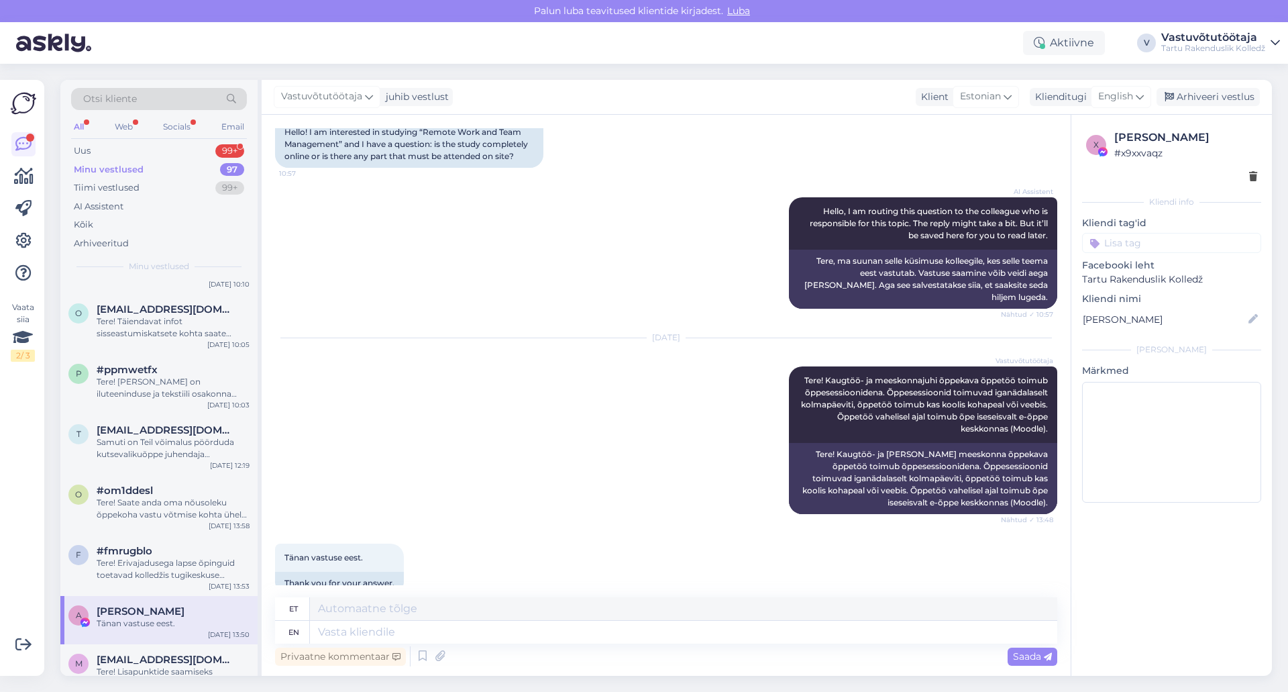
scroll to position [537, 0]
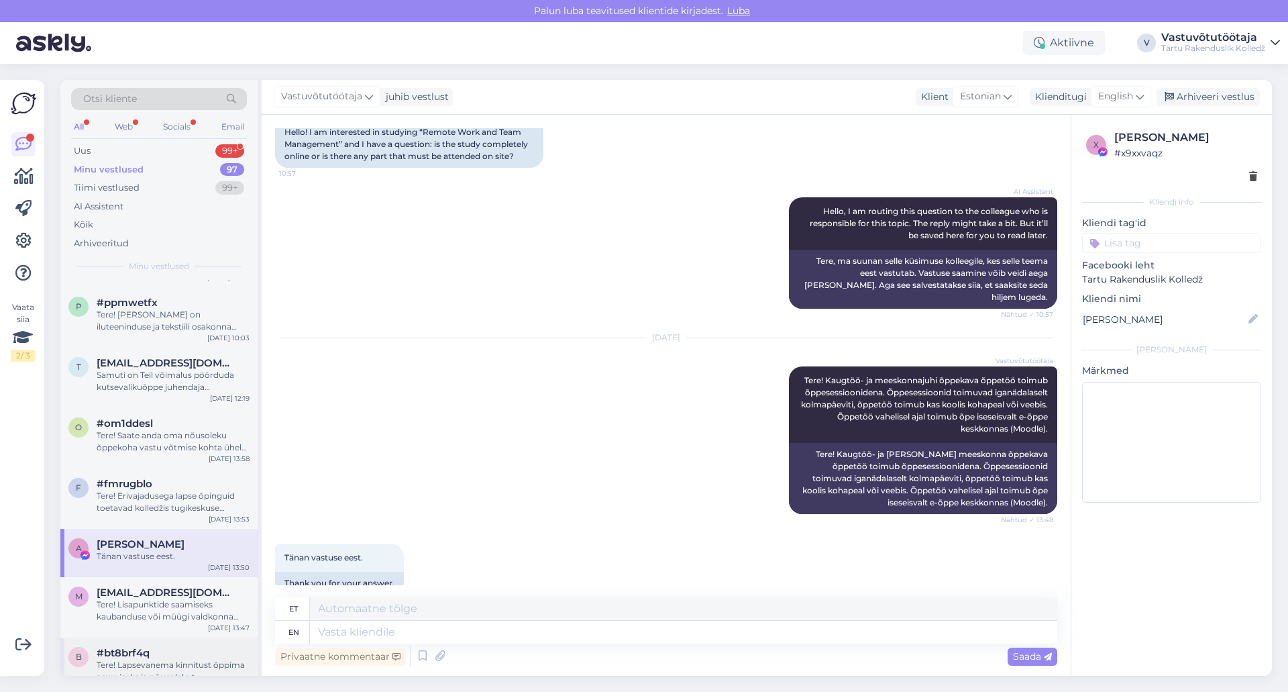
click at [172, 658] on div "#bt8brf4q" at bounding box center [173, 653] width 153 height 12
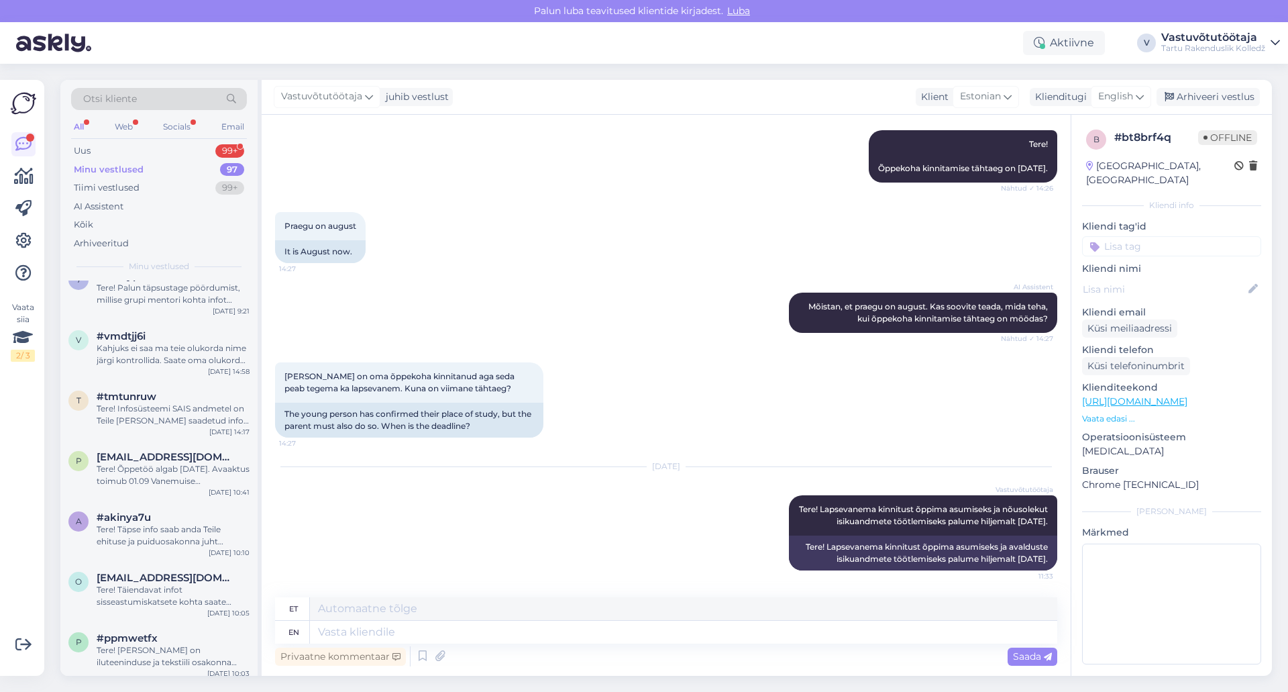
scroll to position [0, 0]
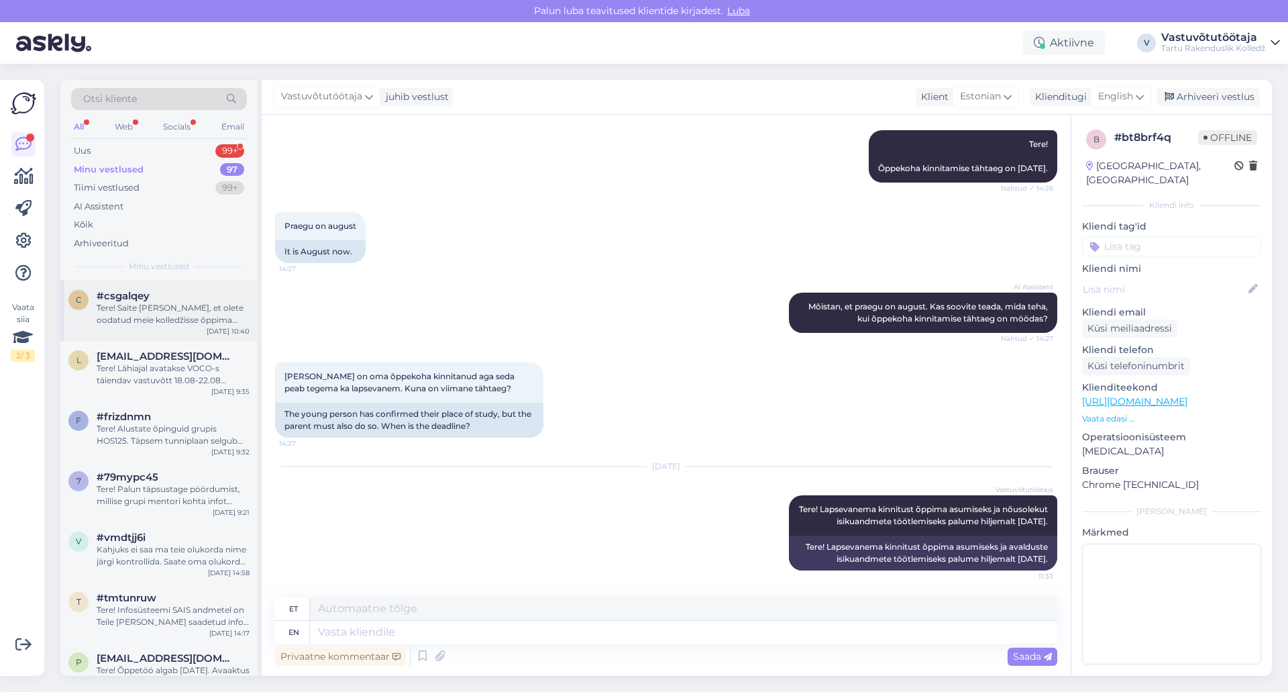
click at [181, 301] on div "#csgalqey" at bounding box center [173, 296] width 153 height 12
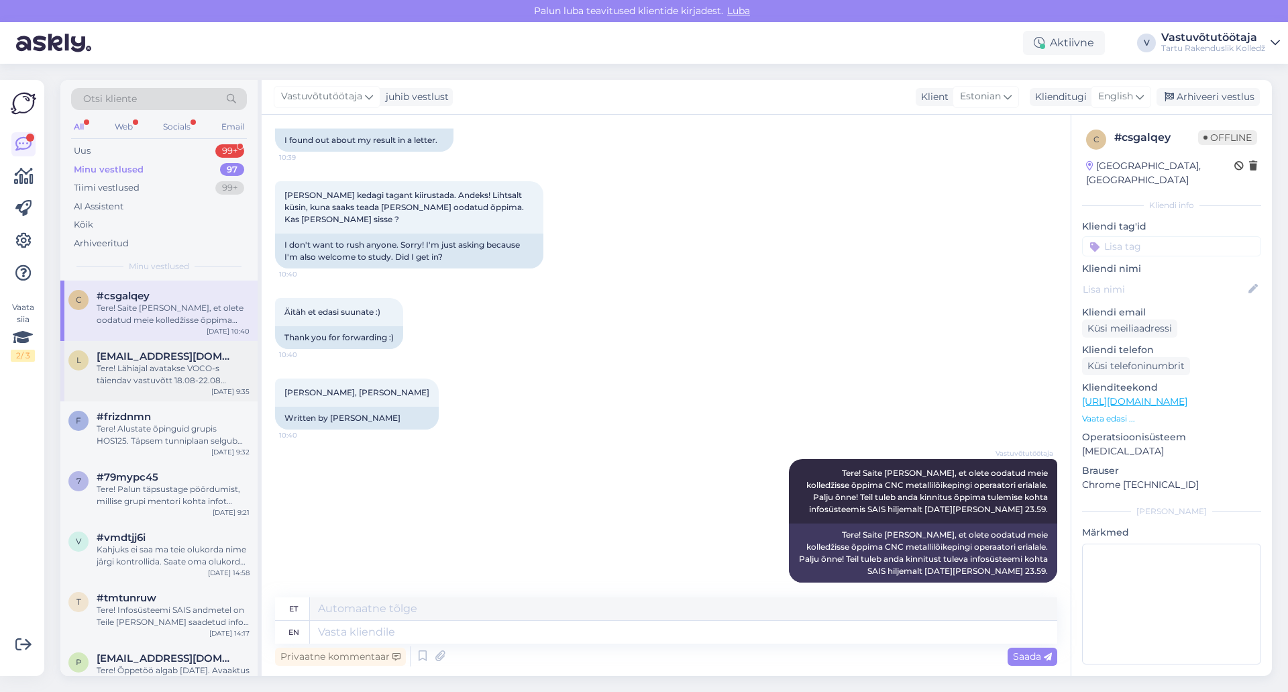
click at [173, 363] on div "Tere! Lähiajal avatakse VOCO-s täiendav vastuvõtt 18.08-22.08 üksikutele kohtad…" at bounding box center [173, 374] width 153 height 24
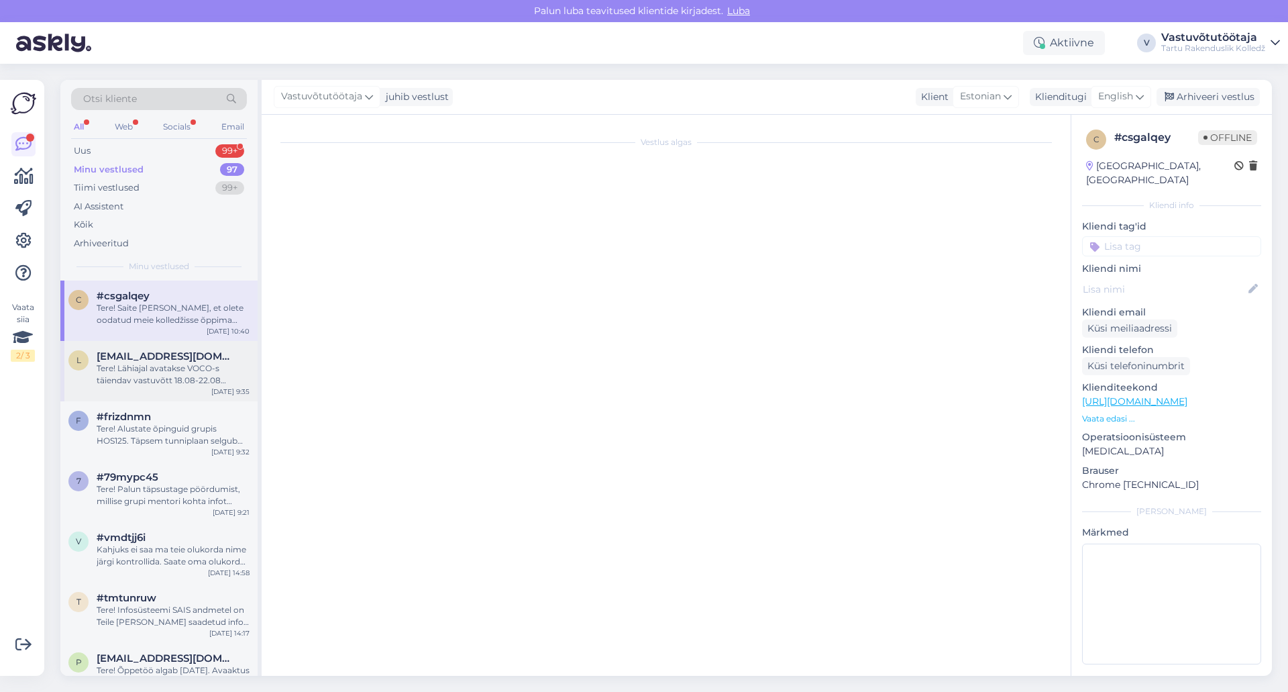
scroll to position [23, 0]
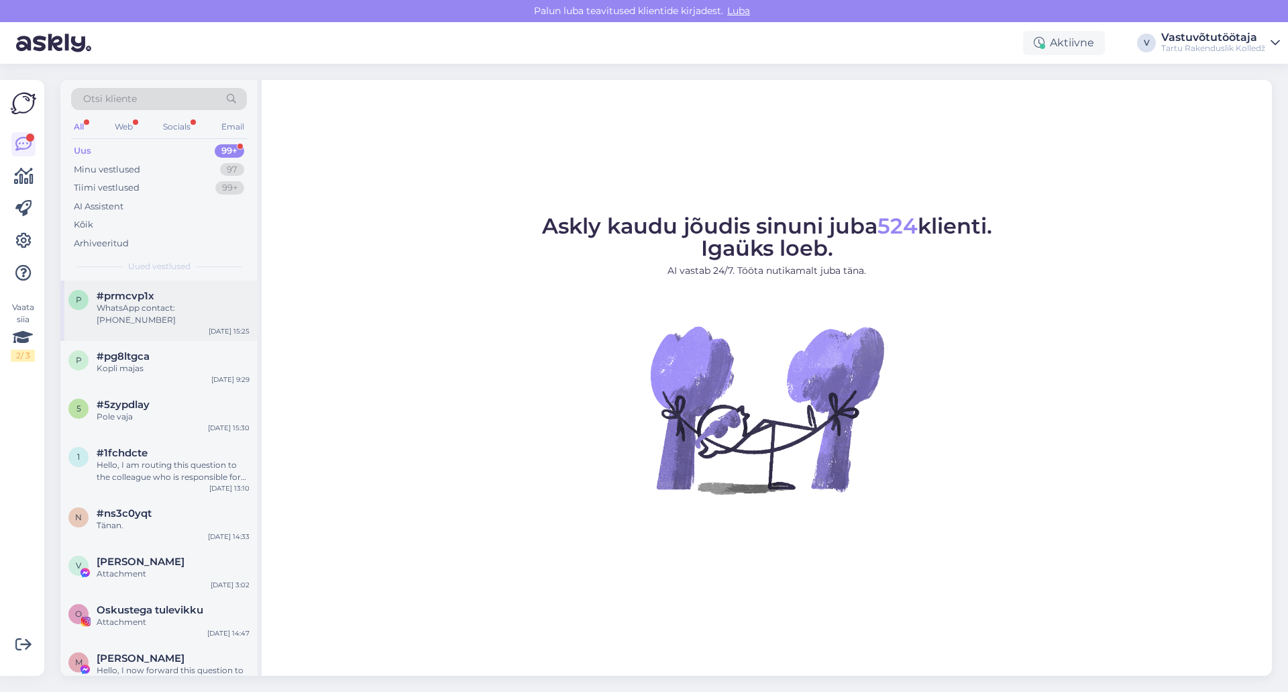
click at [139, 296] on span "#prmcvp1x" at bounding box center [126, 296] width 58 height 12
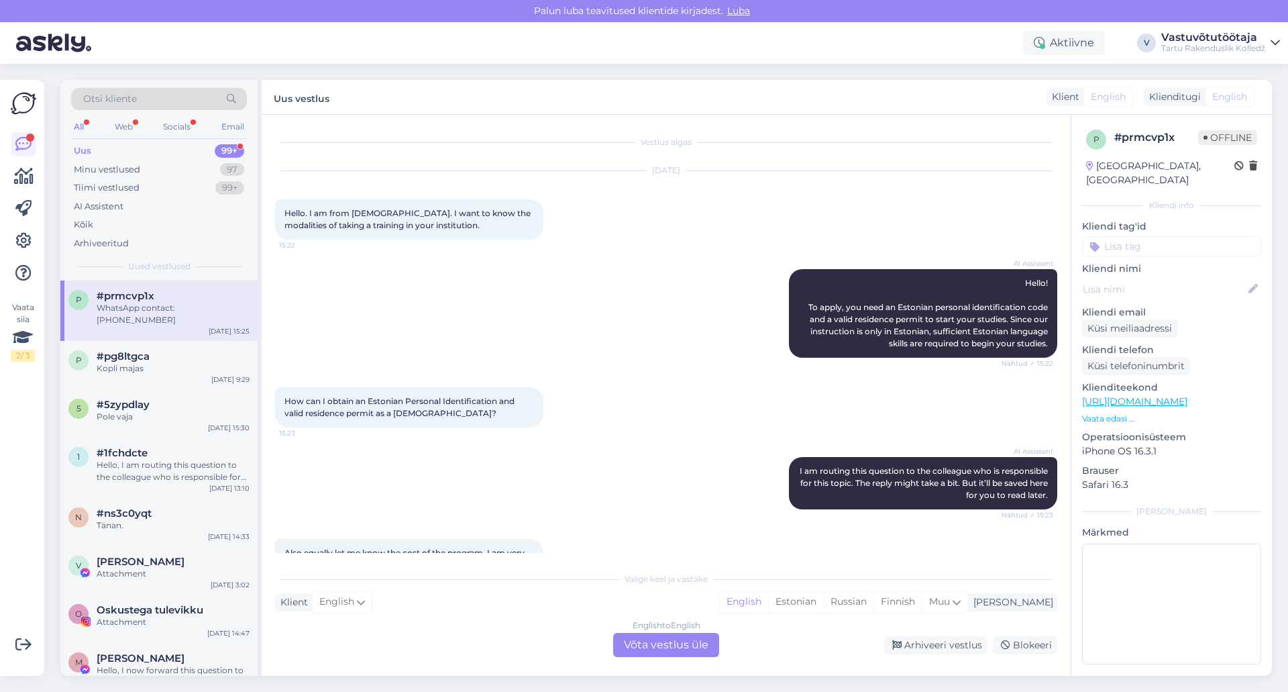
scroll to position [99, 0]
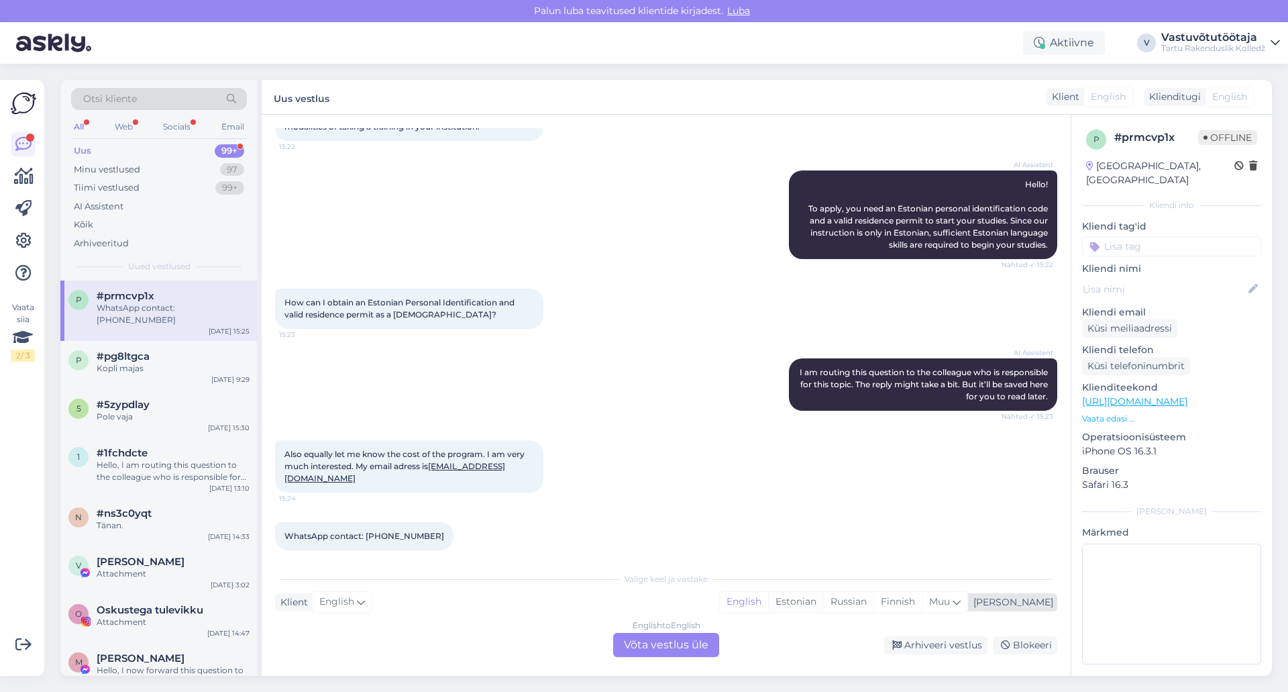
click at [823, 601] on div "Estonian" at bounding box center [795, 602] width 55 height 20
click at [711, 488] on div "Also equally let me know the cost of the program. I am very much interested. My…" at bounding box center [666, 466] width 782 height 82
click at [111, 163] on div "Minu vestlused" at bounding box center [107, 169] width 66 height 13
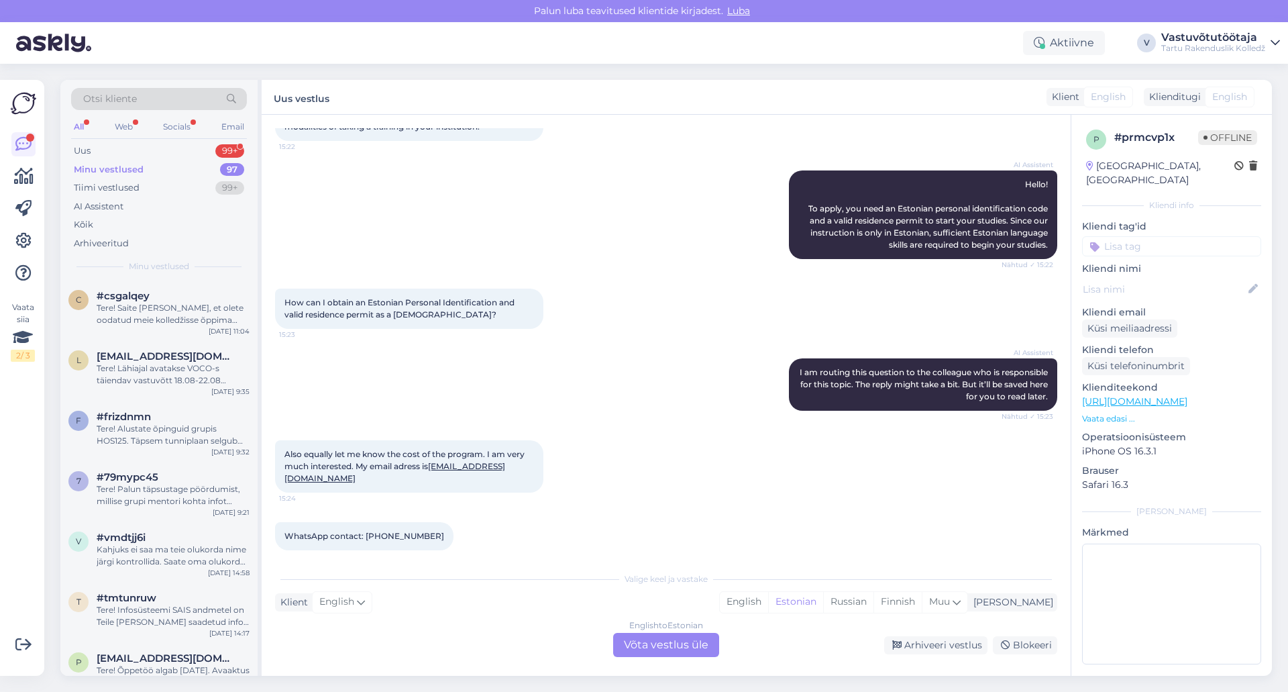
click at [125, 166] on div "Minu vestlused" at bounding box center [109, 169] width 70 height 13
click at [187, 369] on div "Tere! Lähiajal avatakse VOCO-s täiendav vastuvõtt 18.08-22.08 üksikutele kohtad…" at bounding box center [173, 374] width 153 height 24
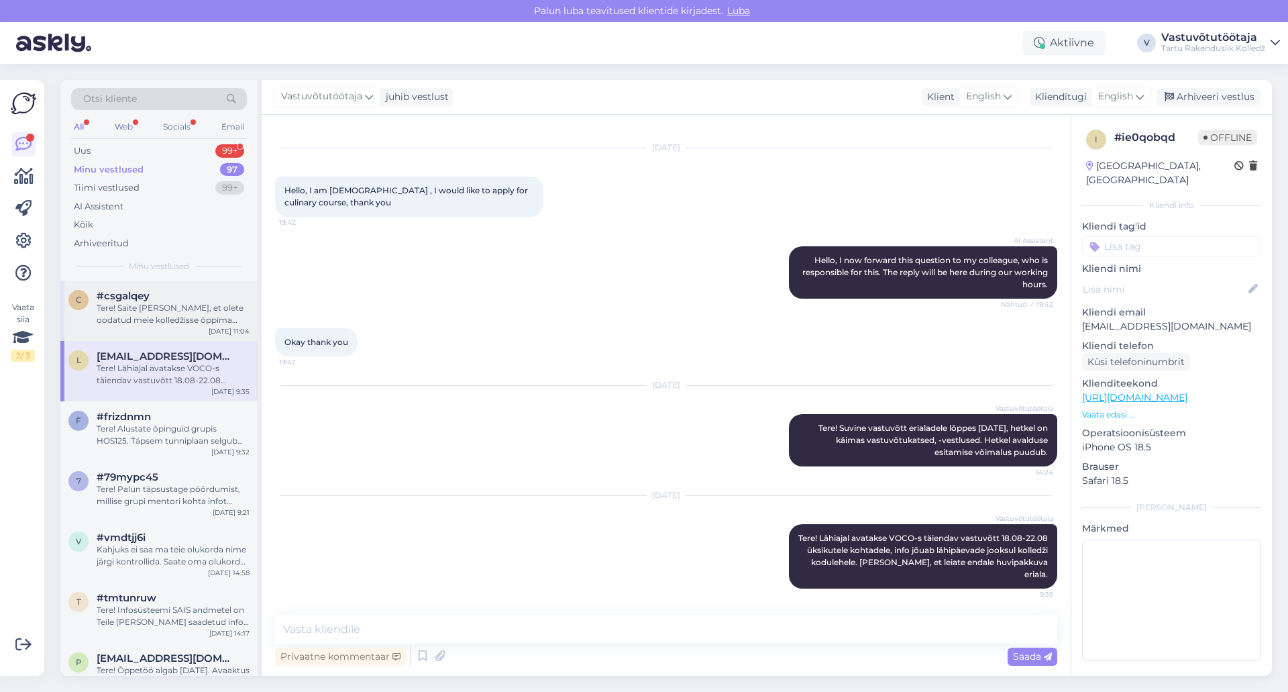
click at [189, 316] on div "Tere! Saite [PERSON_NAME], et olete oodatud meie kolledžisse õppima CNC metalli…" at bounding box center [173, 314] width 153 height 24
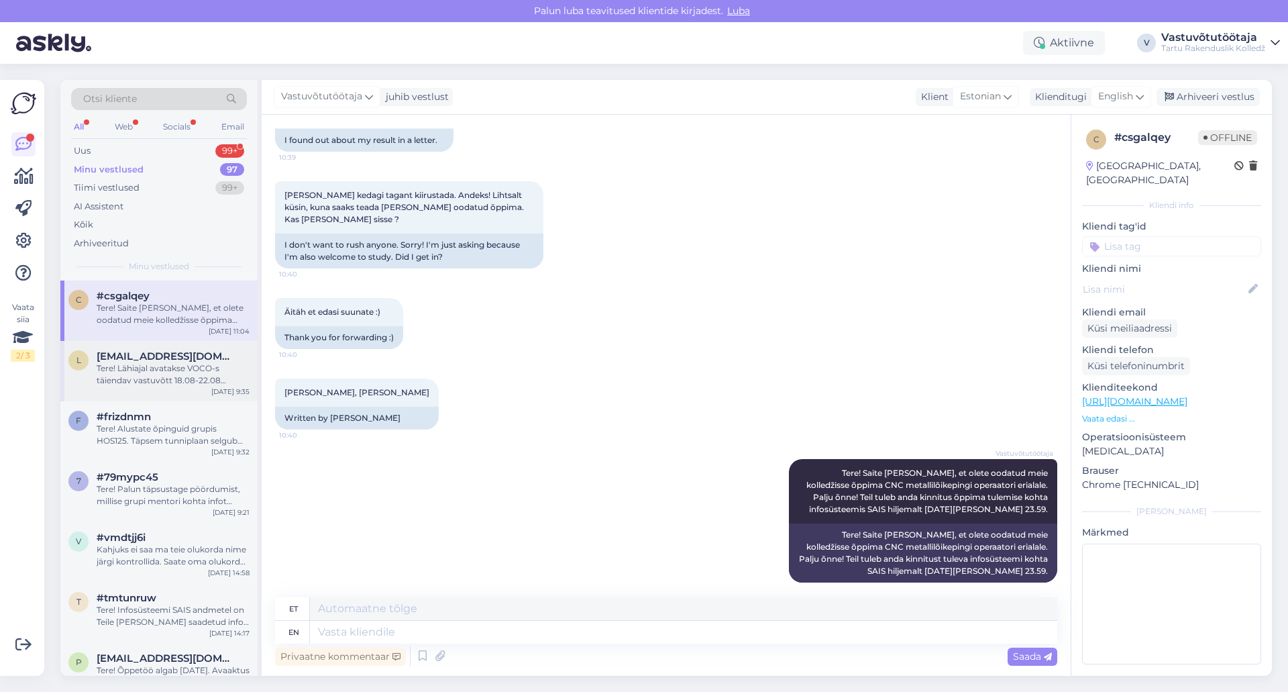
click at [199, 362] on div "Tere! Lähiajal avatakse VOCO-s täiendav vastuvõtt 18.08-22.08 üksikutele kohtad…" at bounding box center [173, 374] width 153 height 24
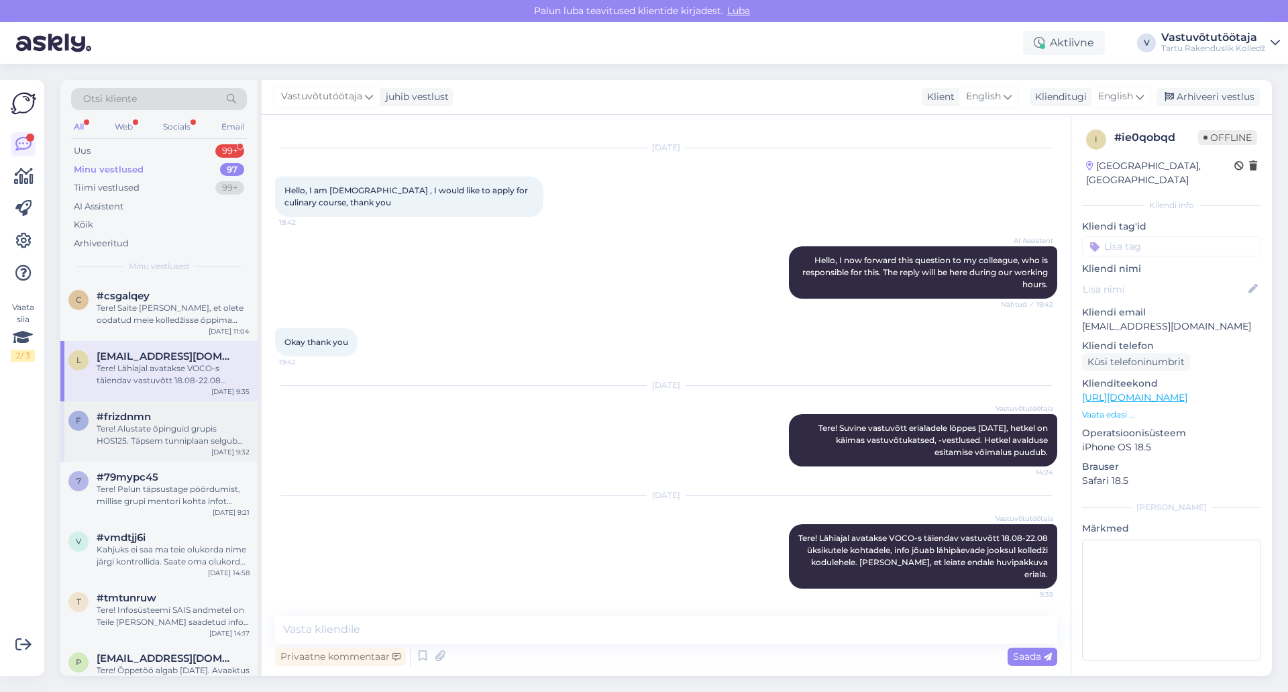
click at [185, 437] on div "Tere! Alustate õpinguid grupis HOS125. Täpsem tunniplaan selgub augustikuu lõpu…" at bounding box center [173, 435] width 153 height 24
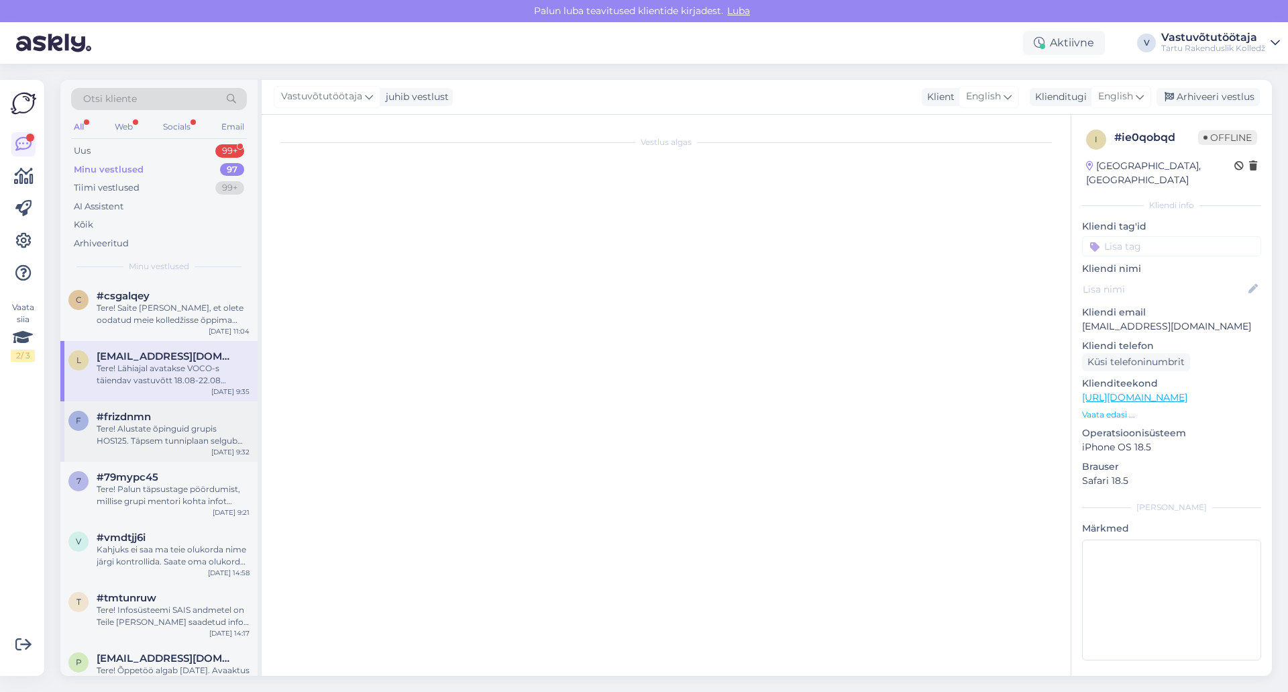
scroll to position [222, 0]
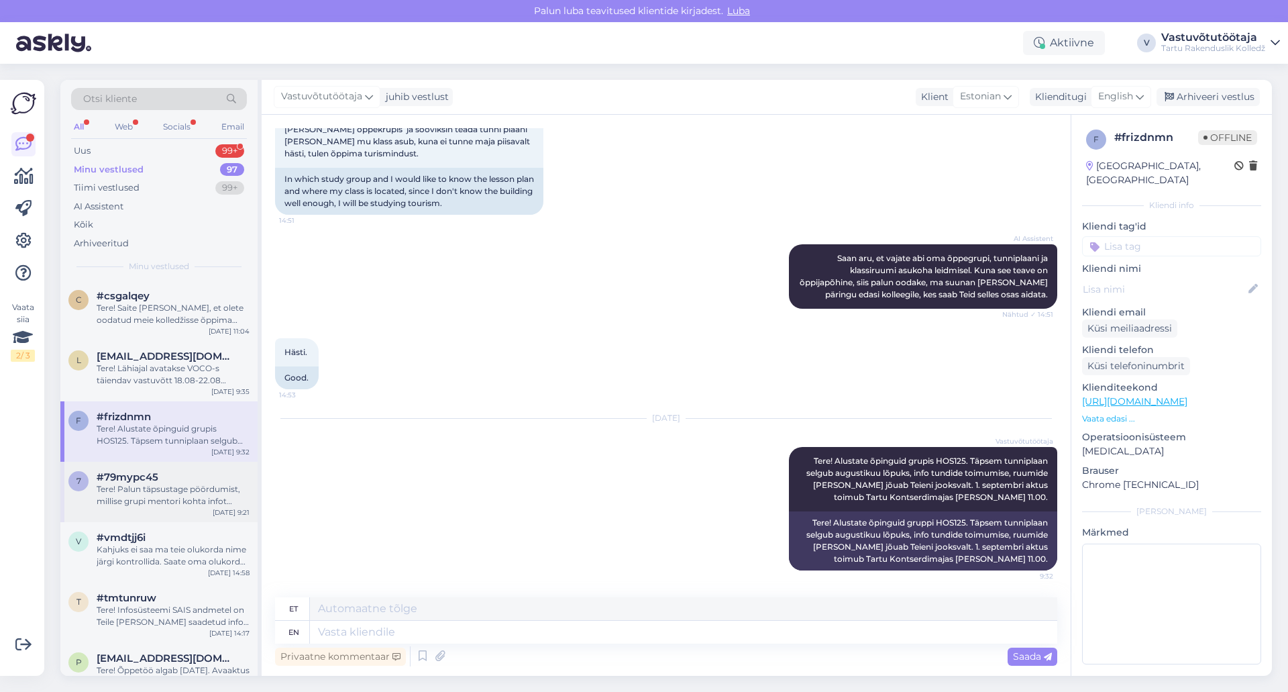
click at [197, 491] on div "Tere! Palun täpsustage pöördumist, millise grupi mentori kohta infot küsite." at bounding box center [173, 495] width 153 height 24
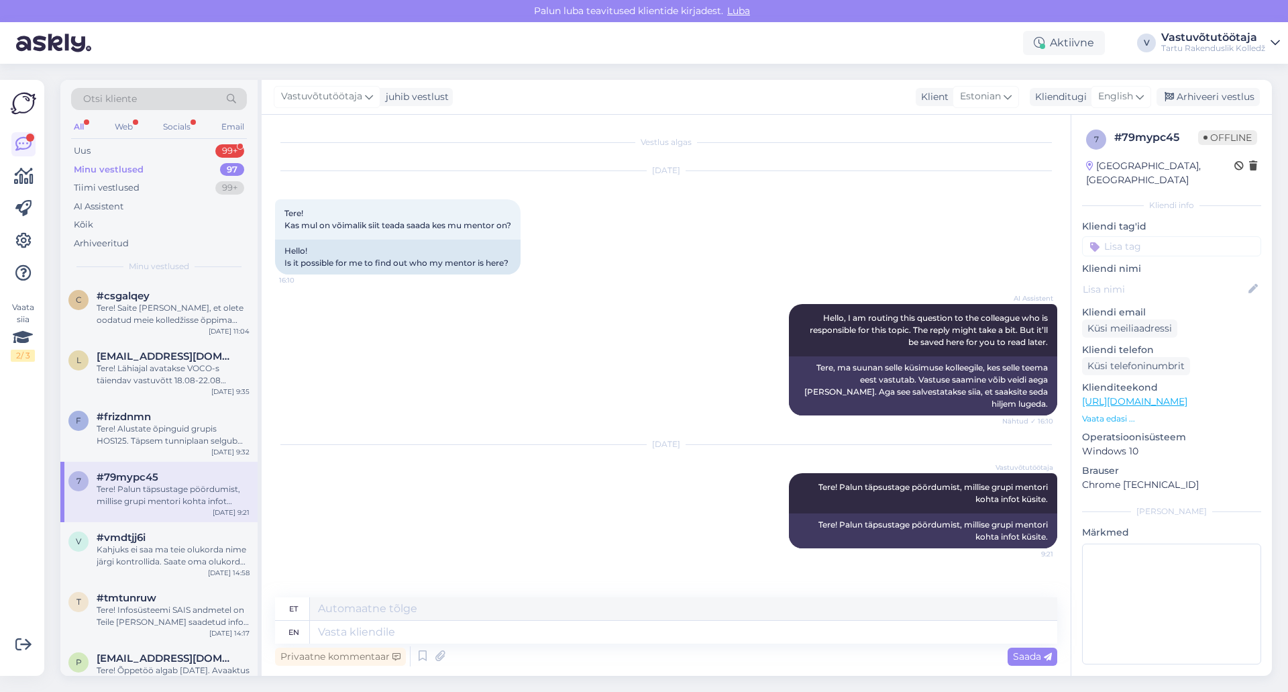
click at [166, 499] on div "Tere! Palun täpsustage pöördumist, millise grupi mentori kohta infot küsite." at bounding box center [173, 495] width 153 height 24
click at [164, 548] on div "Kahjuks ei saa ma teie olukorda nime järgi kontrollida. Saate oma olukorda, kas…" at bounding box center [173, 556] width 153 height 24
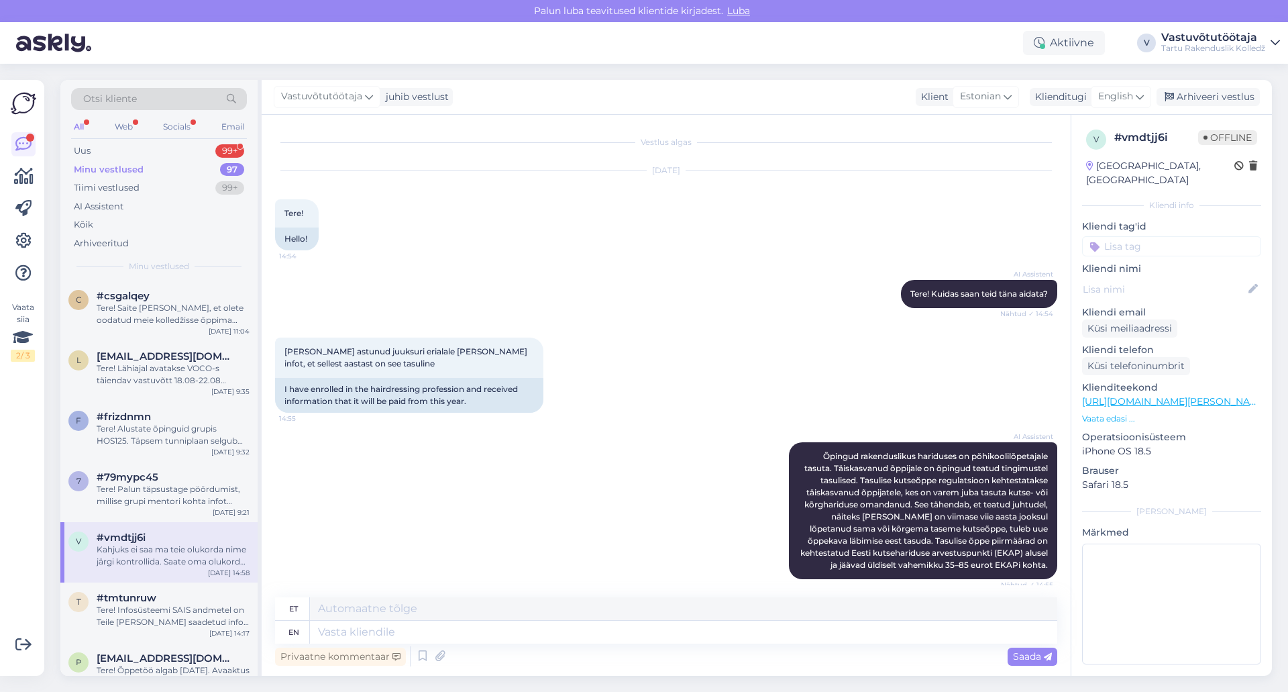
scroll to position [346, 0]
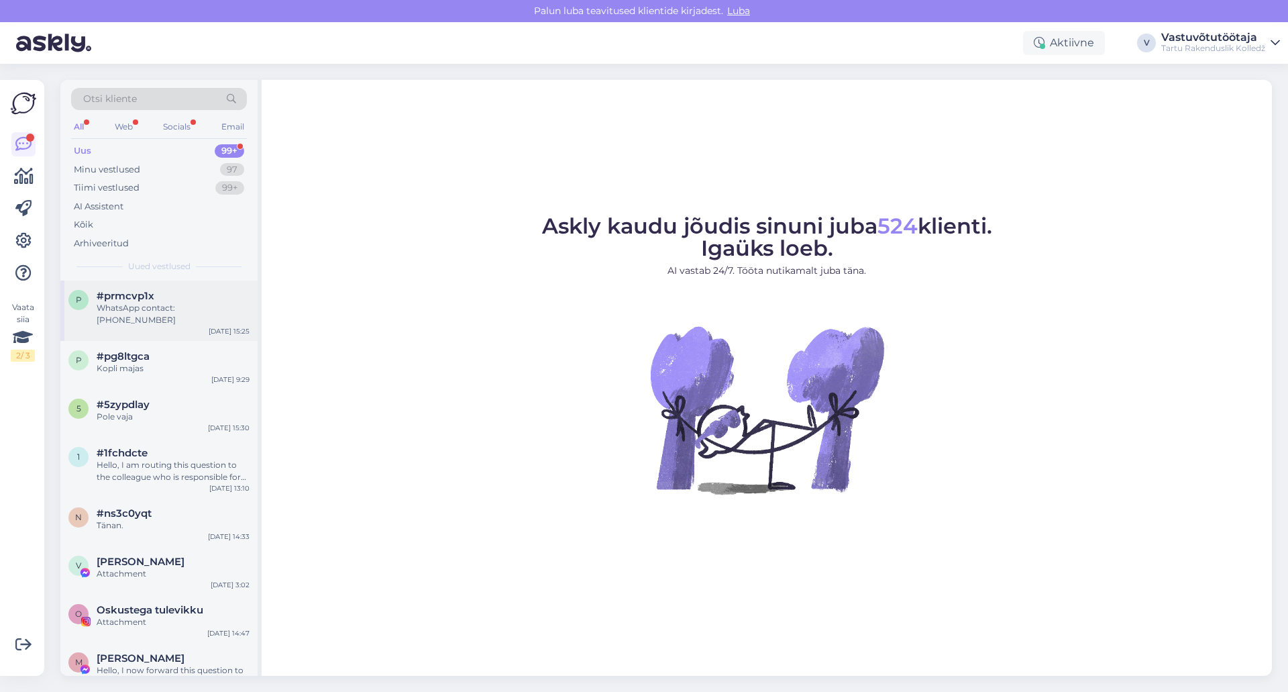
click at [132, 303] on div "WhatsApp contact: [PHONE_NUMBER]" at bounding box center [173, 314] width 153 height 24
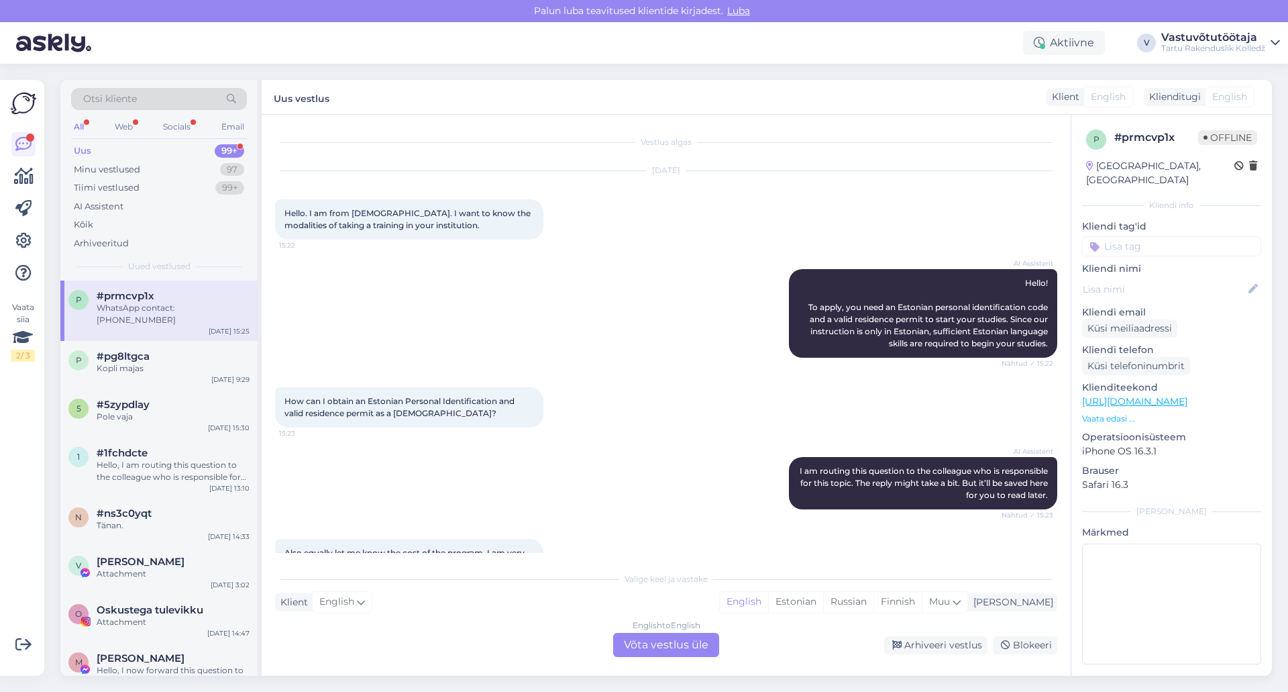
scroll to position [99, 0]
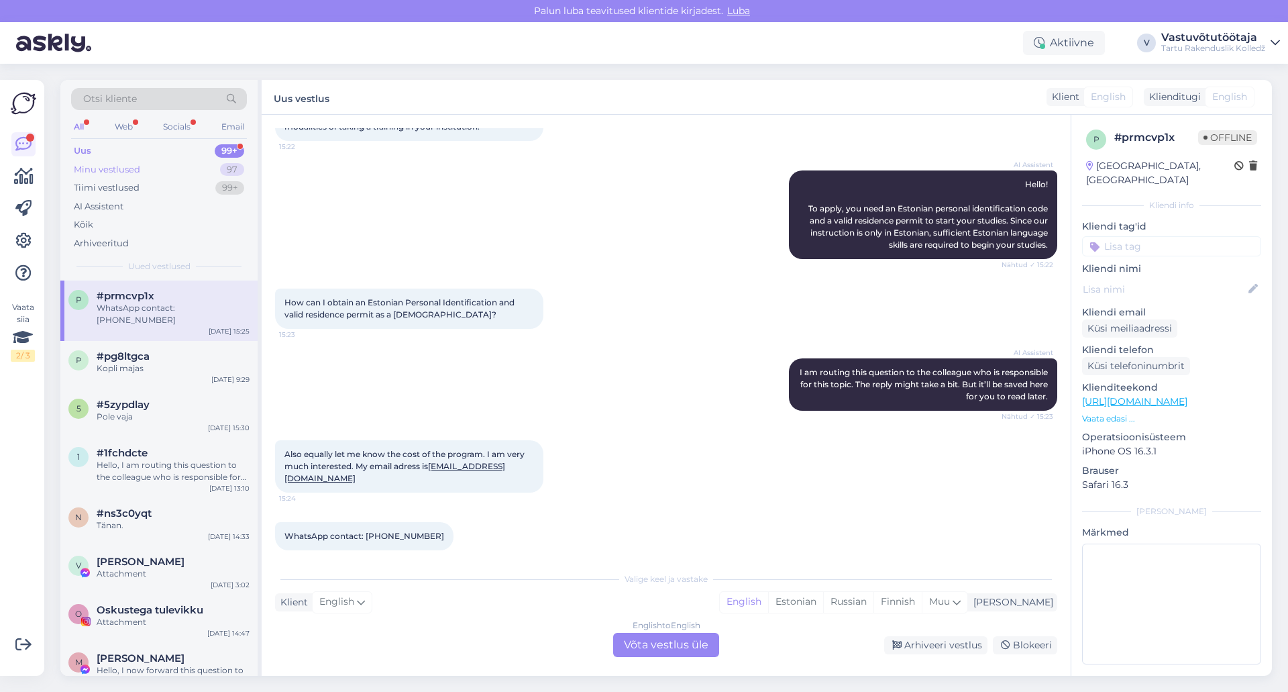
click at [113, 167] on div "Minu vestlused" at bounding box center [107, 169] width 66 height 13
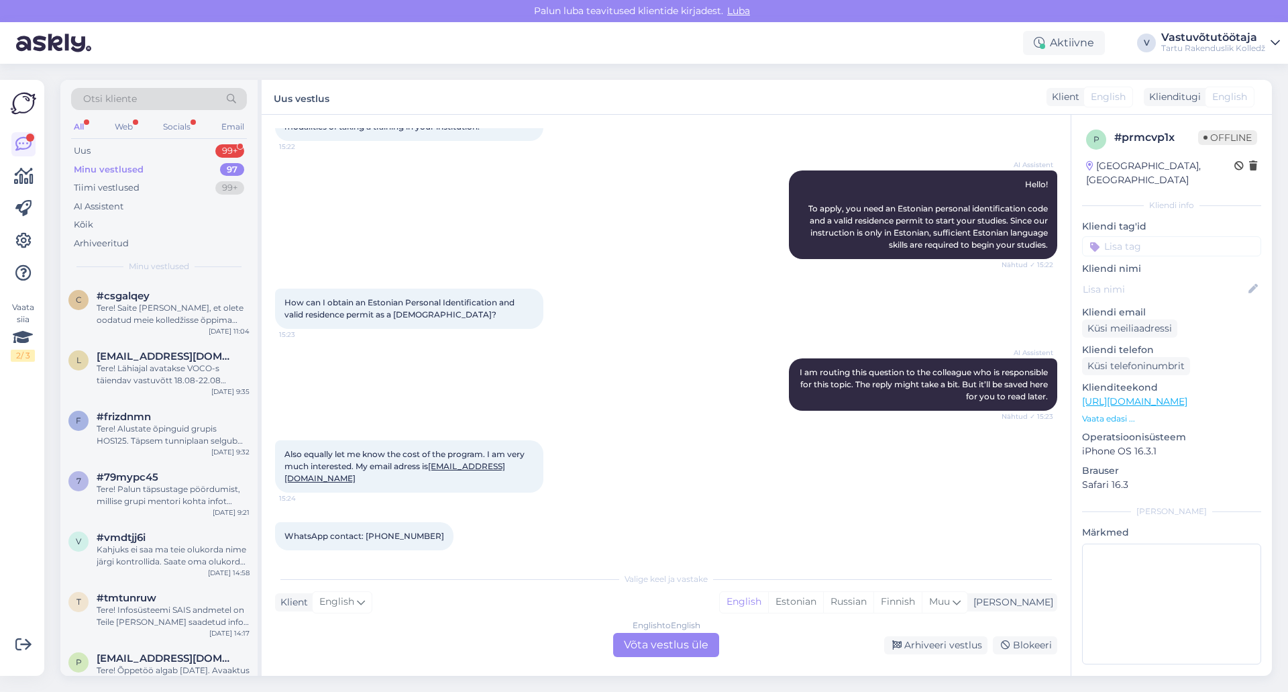
click at [113, 166] on div "Minu vestlused" at bounding box center [109, 169] width 70 height 13
click at [113, 162] on div "Minu vestlused 97" at bounding box center [159, 169] width 176 height 19
click at [113, 172] on div "Minu vestlused" at bounding box center [109, 169] width 70 height 13
click at [101, 170] on div "Minu vestlused" at bounding box center [109, 169] width 70 height 13
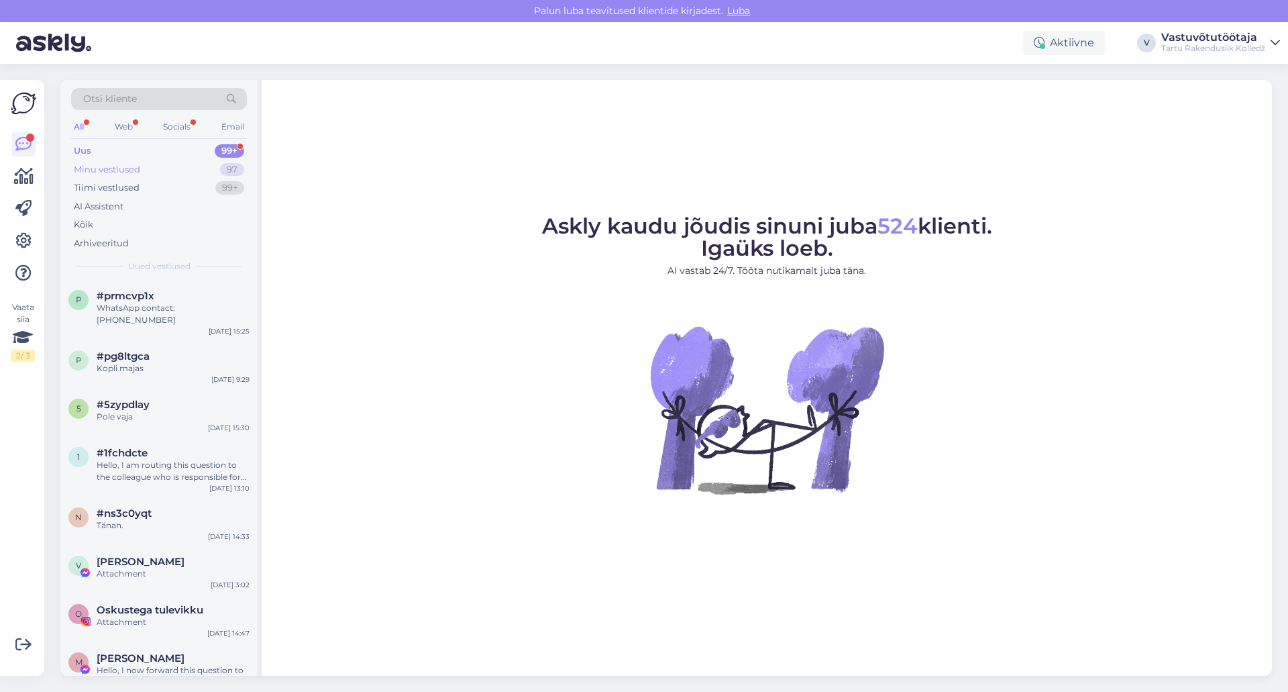
click at [116, 168] on div "Minu vestlused" at bounding box center [107, 169] width 66 height 13
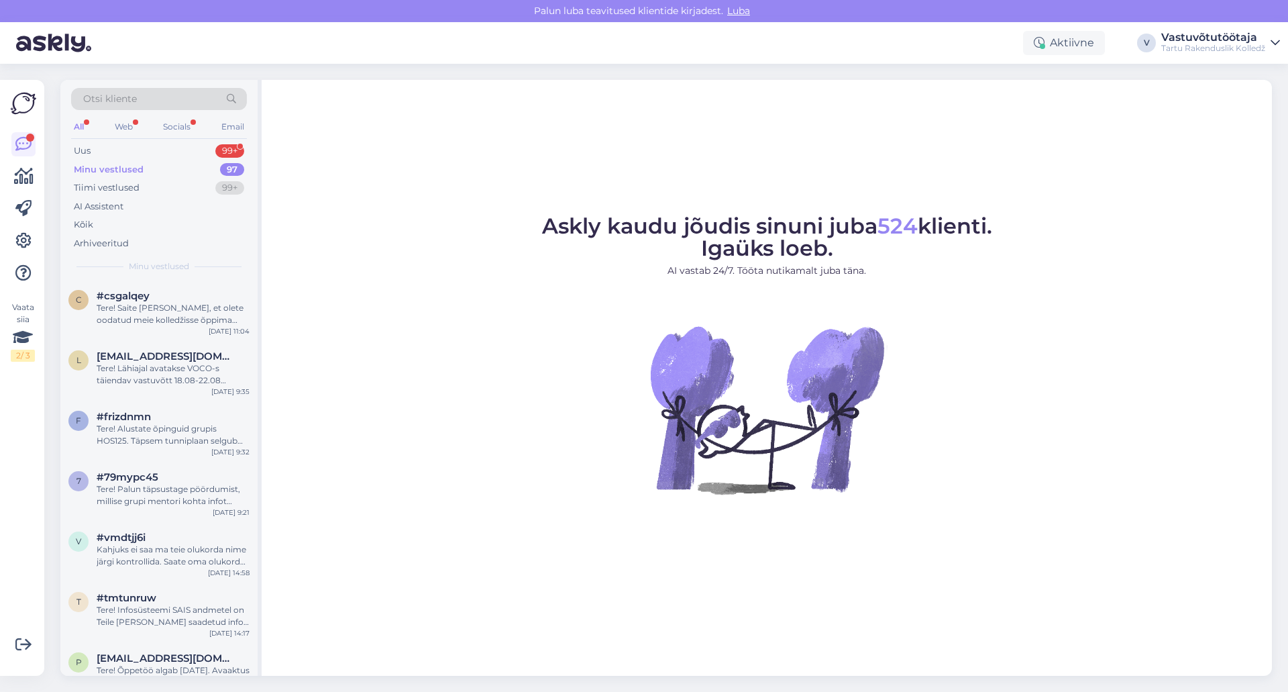
click at [1133, 233] on figure "Askly kaudu jõudis sinuni juba 524 klienti. Igaüks loeb. AI vastab 24/7. Tööta …" at bounding box center [767, 372] width 986 height 315
click at [115, 168] on div "Minu vestlused" at bounding box center [109, 169] width 70 height 13
